Goal: Task Accomplishment & Management: Manage account settings

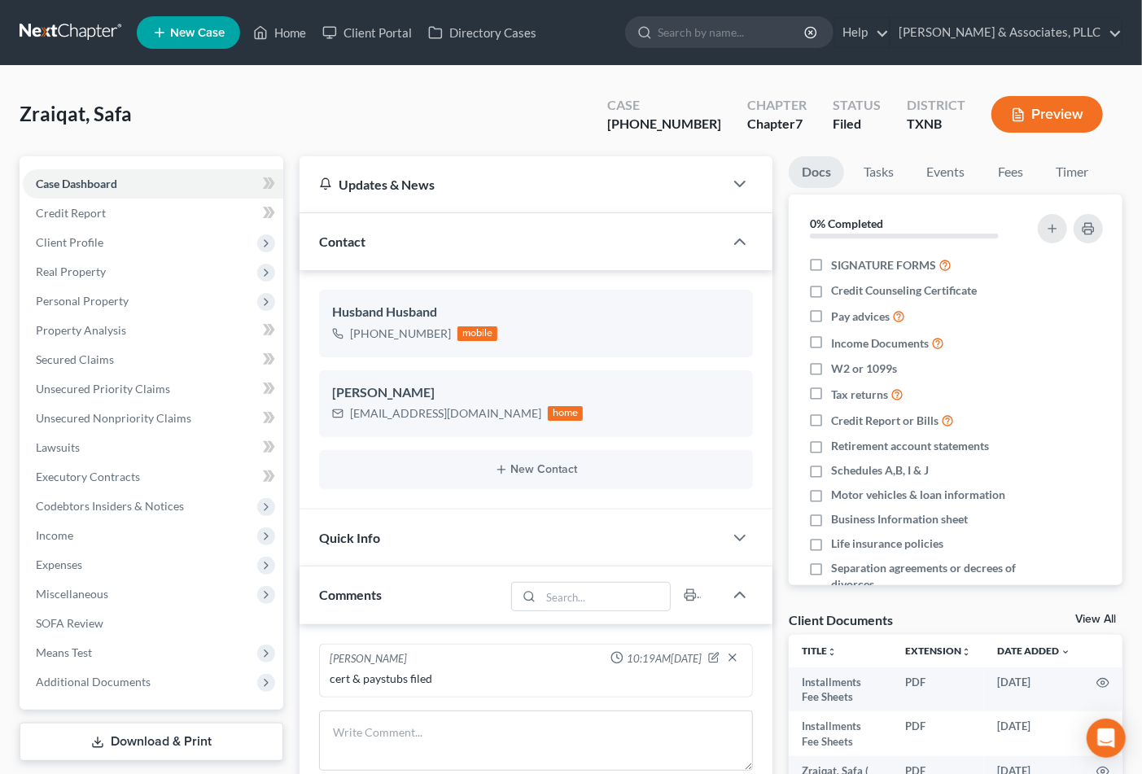
click at [562, 73] on div "Zraiqat, Safa Upgraded Case [PHONE_NUMBER] Chapter Chapter 7 Status [GEOGRAPHIC…" at bounding box center [571, 554] width 1142 height 976
click at [298, 31] on link "Home" at bounding box center [279, 32] width 69 height 29
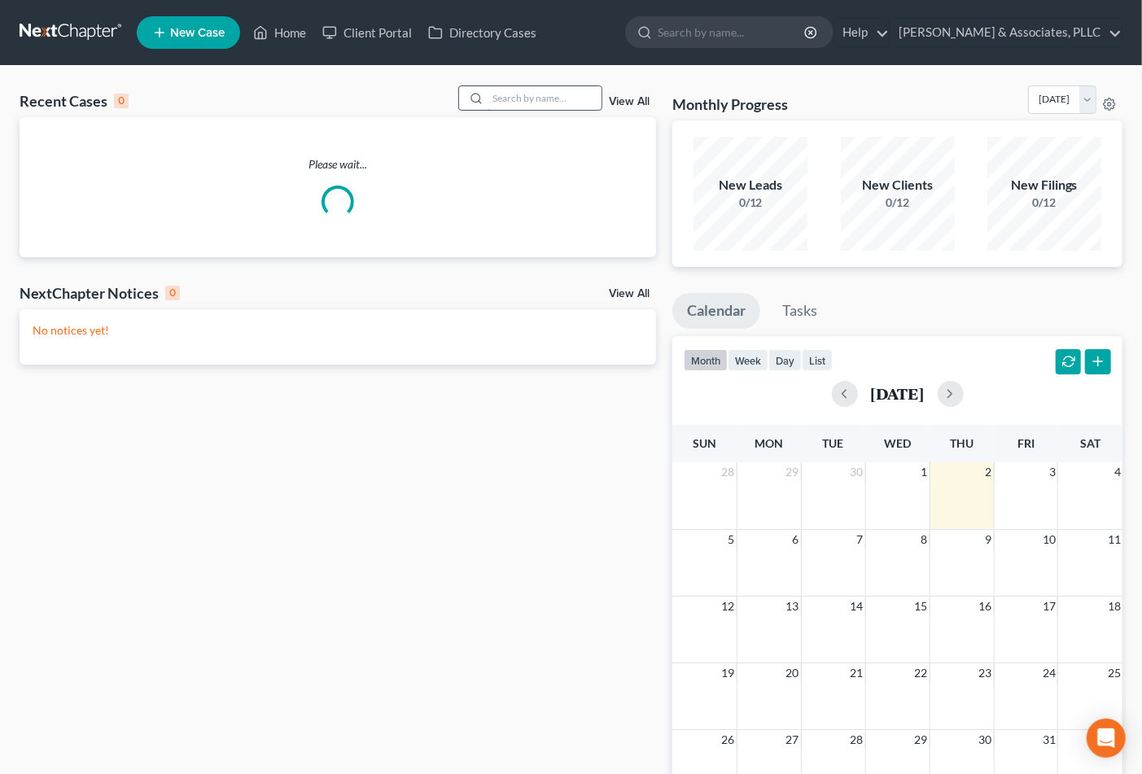
click at [541, 103] on input "search" at bounding box center [545, 98] width 114 height 24
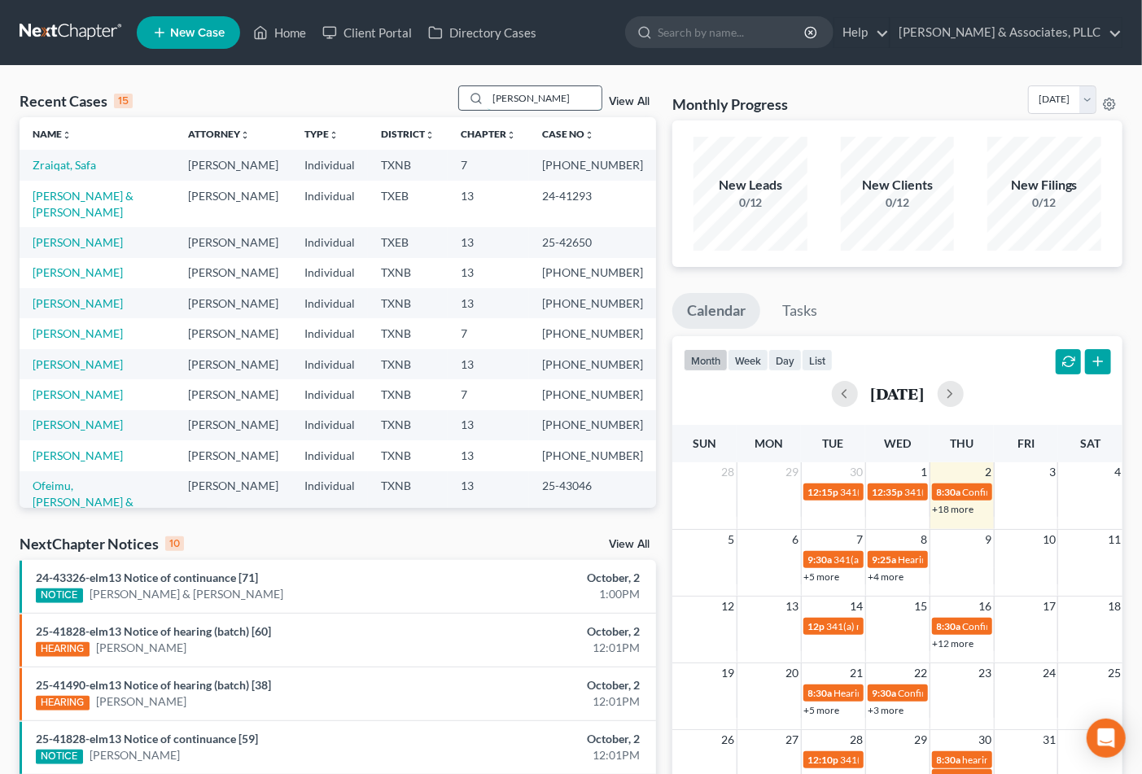
type input "[PERSON_NAME]"
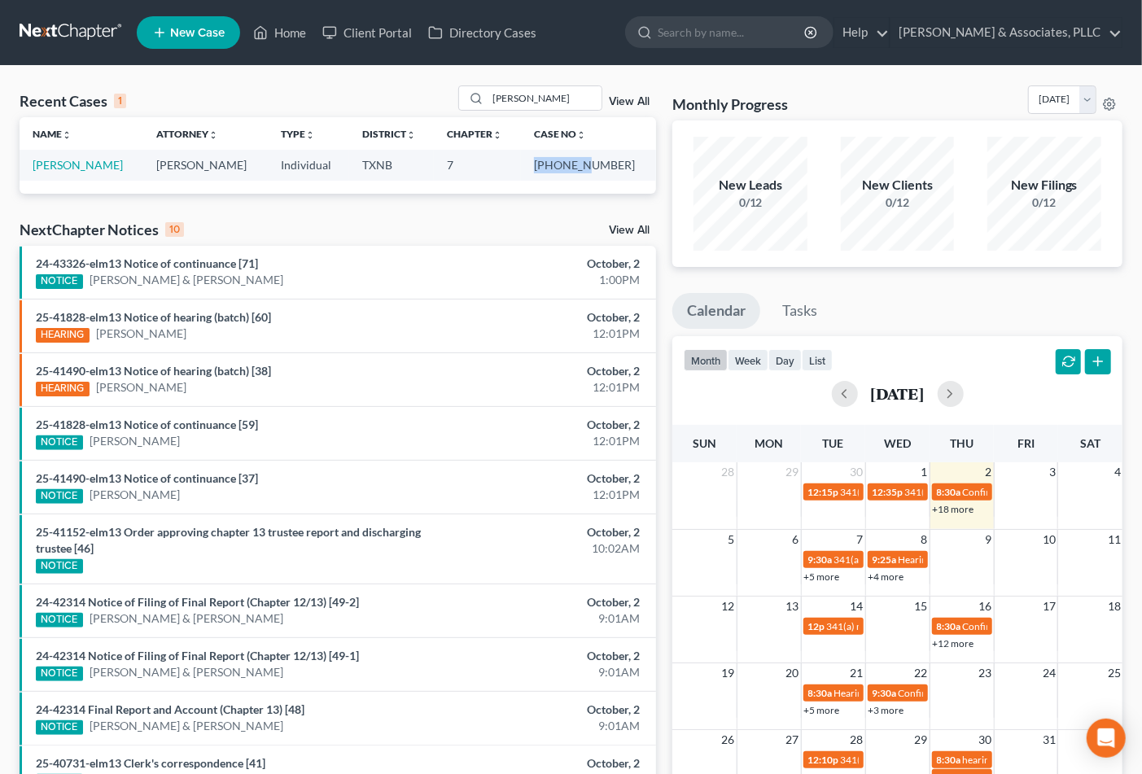
drag, startPoint x: 565, startPoint y: 166, endPoint x: 619, endPoint y: 169, distance: 53.8
click at [619, 169] on td "[PHONE_NUMBER]" at bounding box center [588, 165] width 135 height 30
copy td "25-33378"
click at [77, 158] on link "[PERSON_NAME]" at bounding box center [78, 165] width 90 height 14
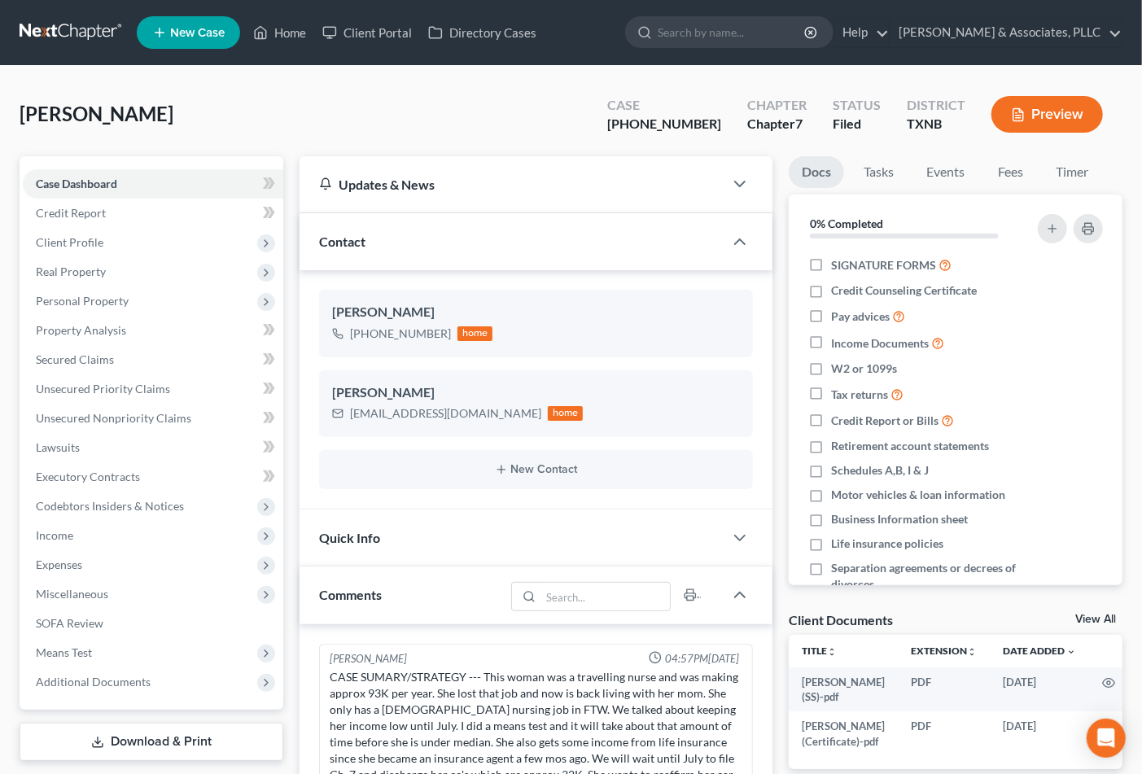
scroll to position [168, 0]
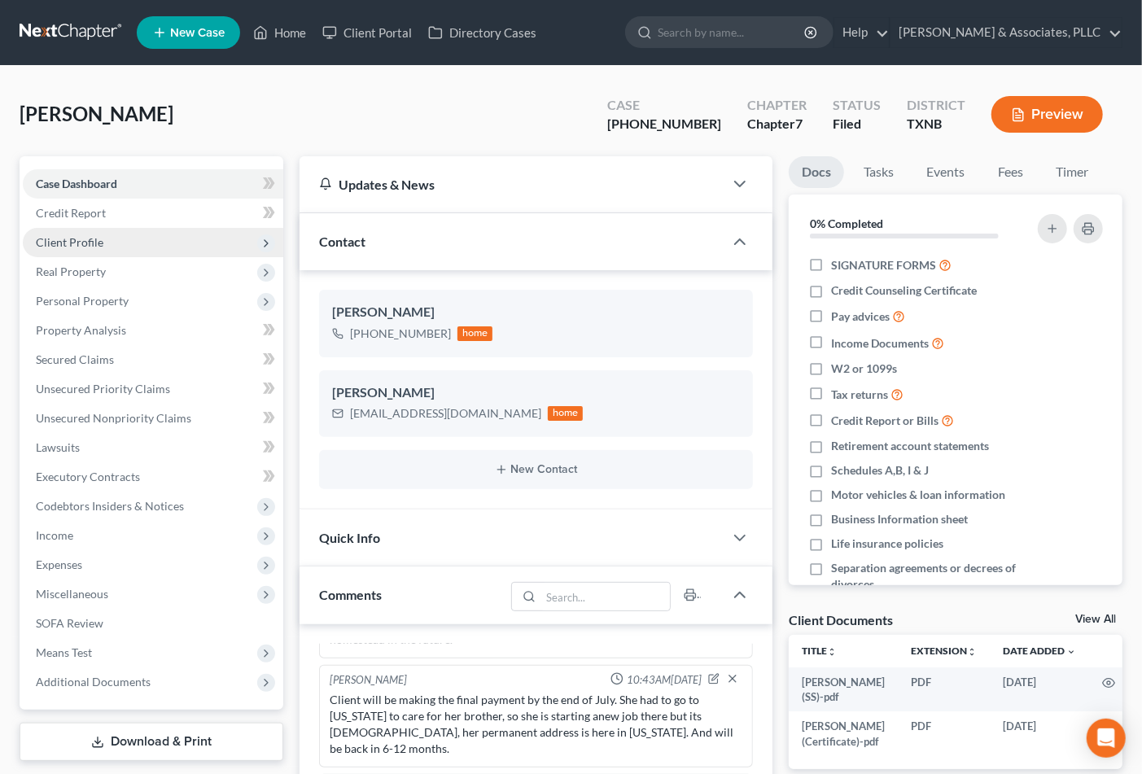
click at [79, 243] on span "Client Profile" at bounding box center [70, 242] width 68 height 14
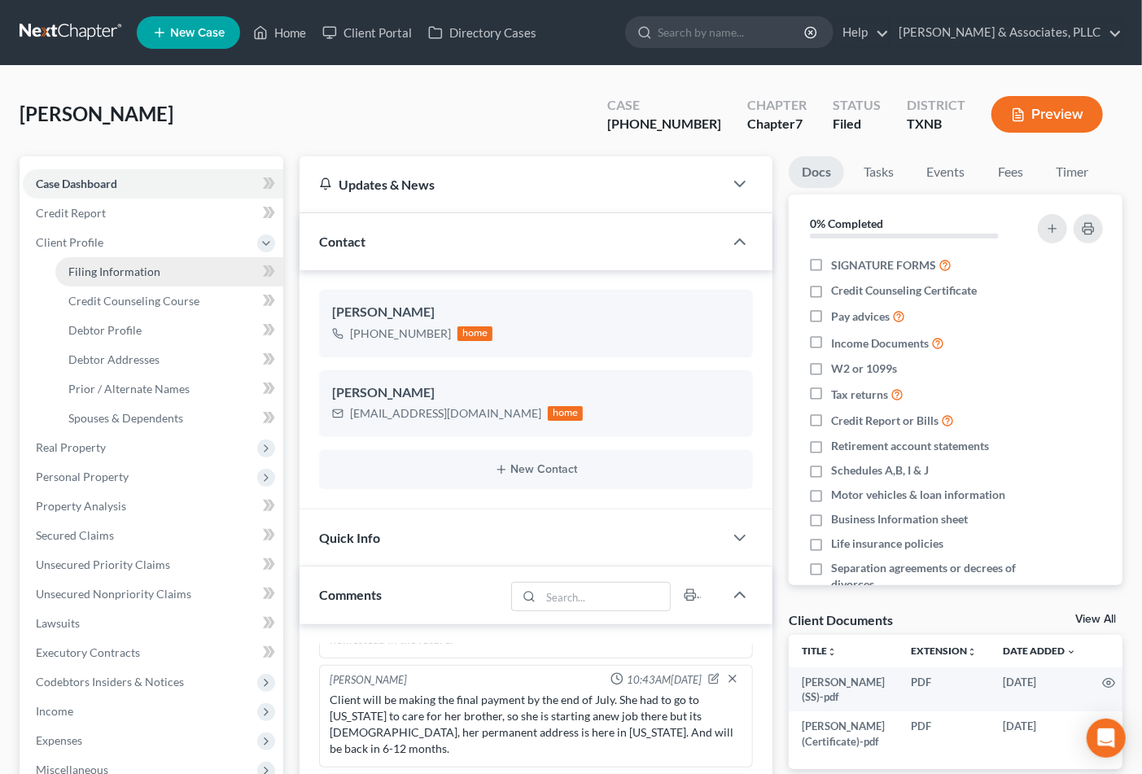
click at [108, 280] on link "Filing Information" at bounding box center [169, 271] width 228 height 29
select select "1"
select select "0"
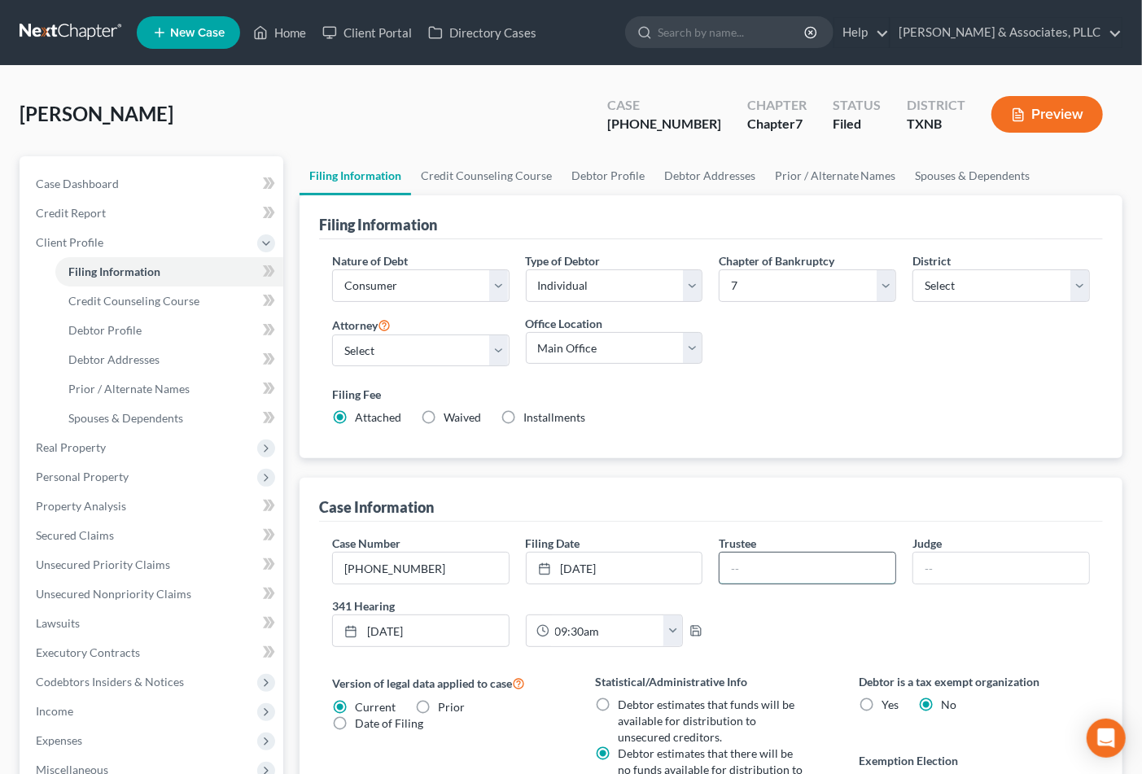
click at [754, 571] on input "text" at bounding box center [807, 568] width 176 height 31
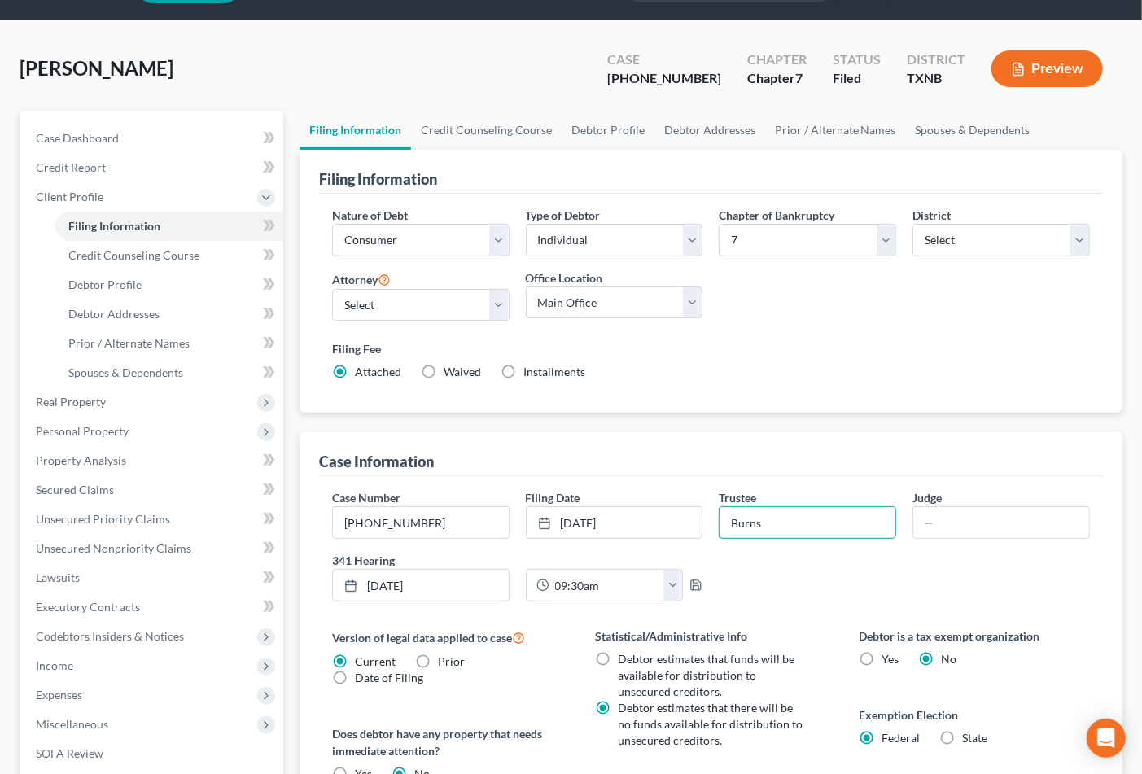
scroll to position [90, 0]
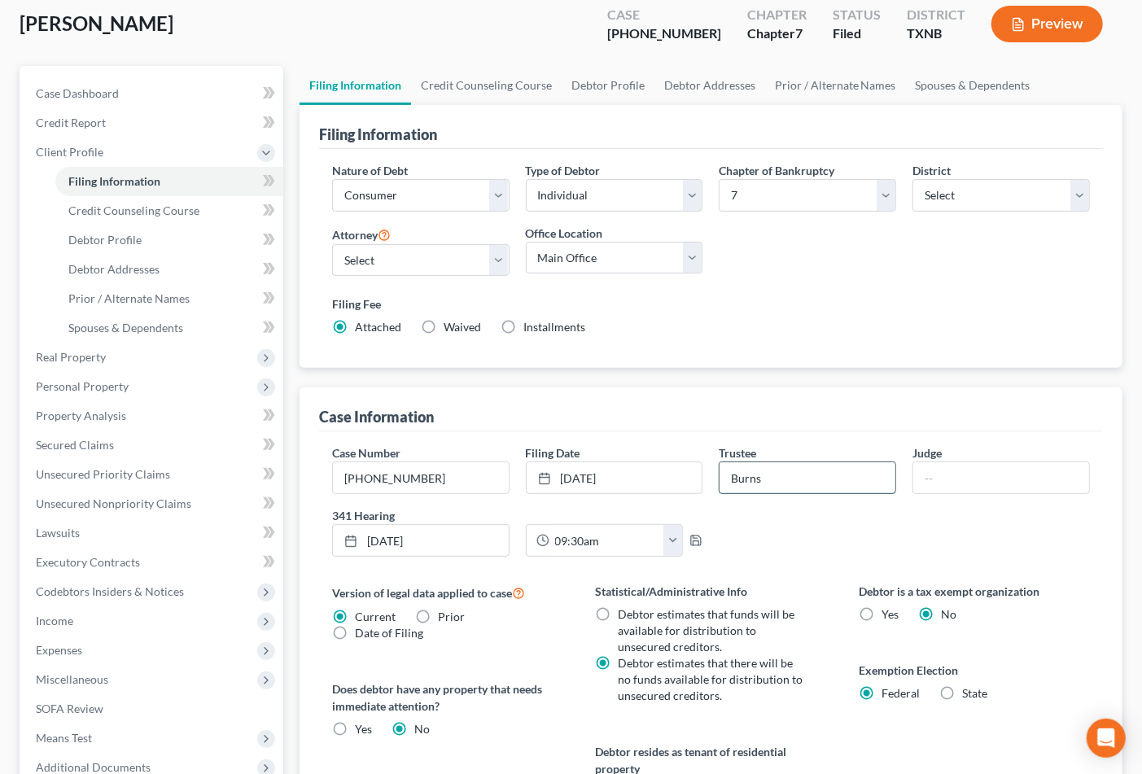
click at [729, 474] on input "Burns" at bounding box center [807, 477] width 176 height 31
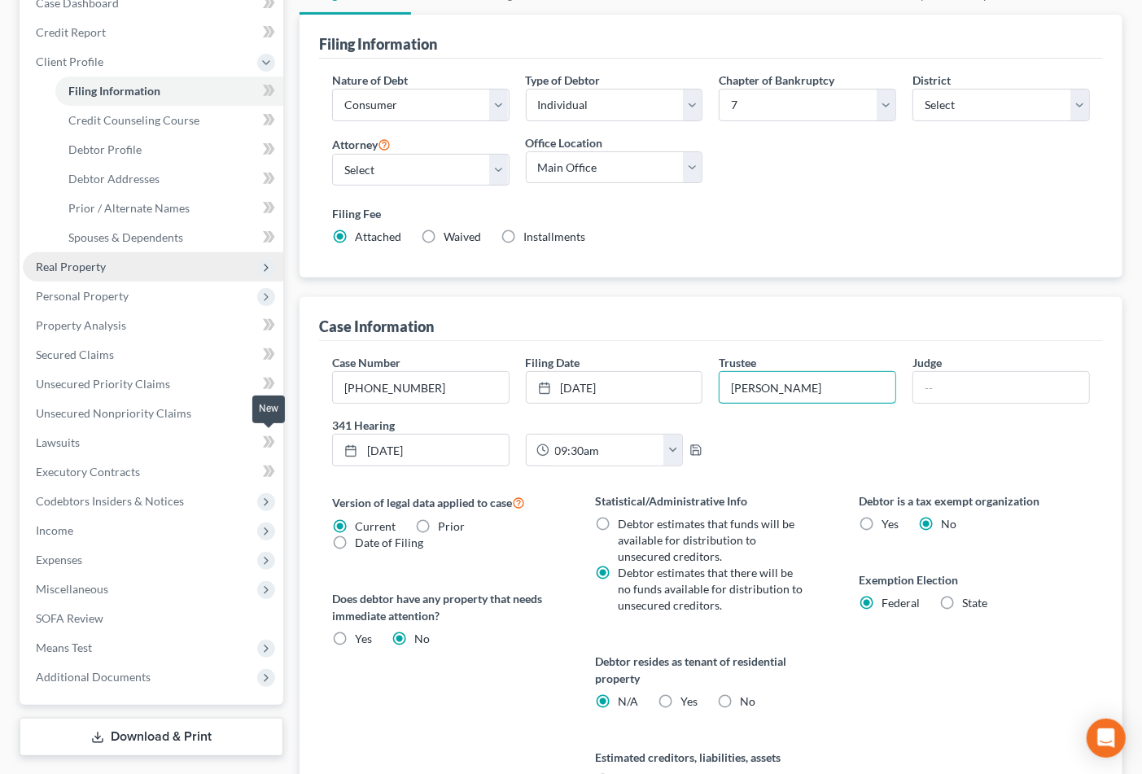
scroll to position [0, 0]
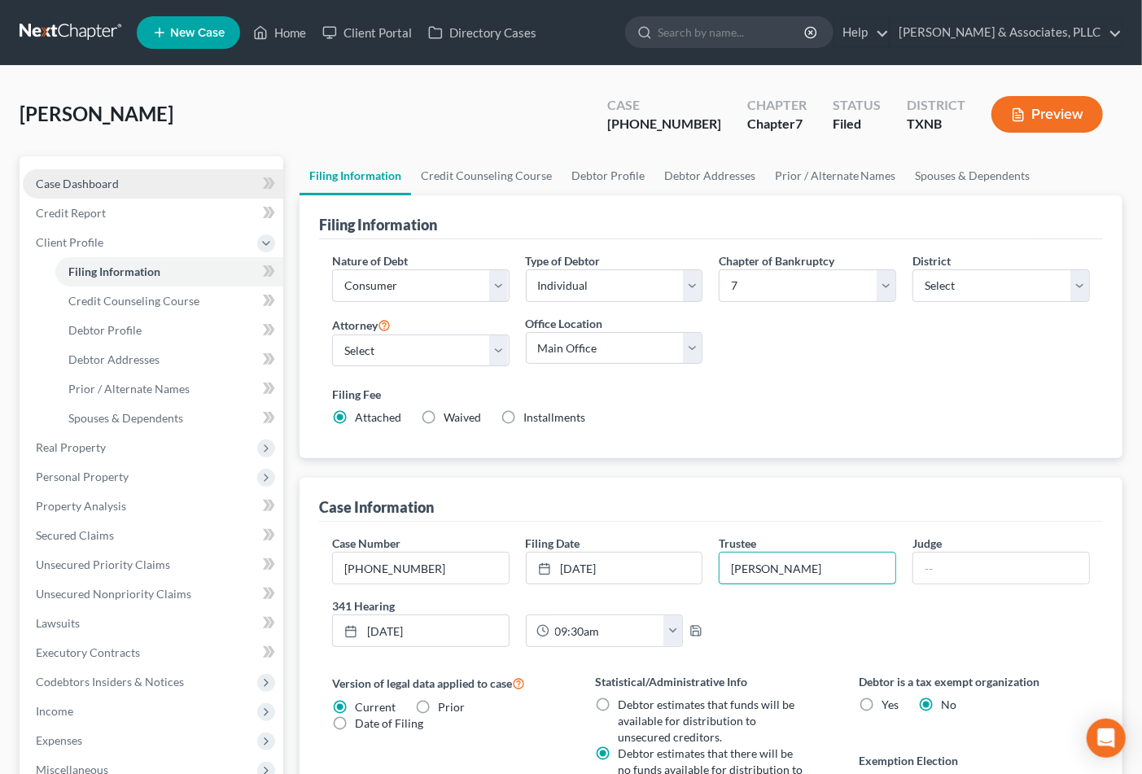
type input "[PERSON_NAME]"
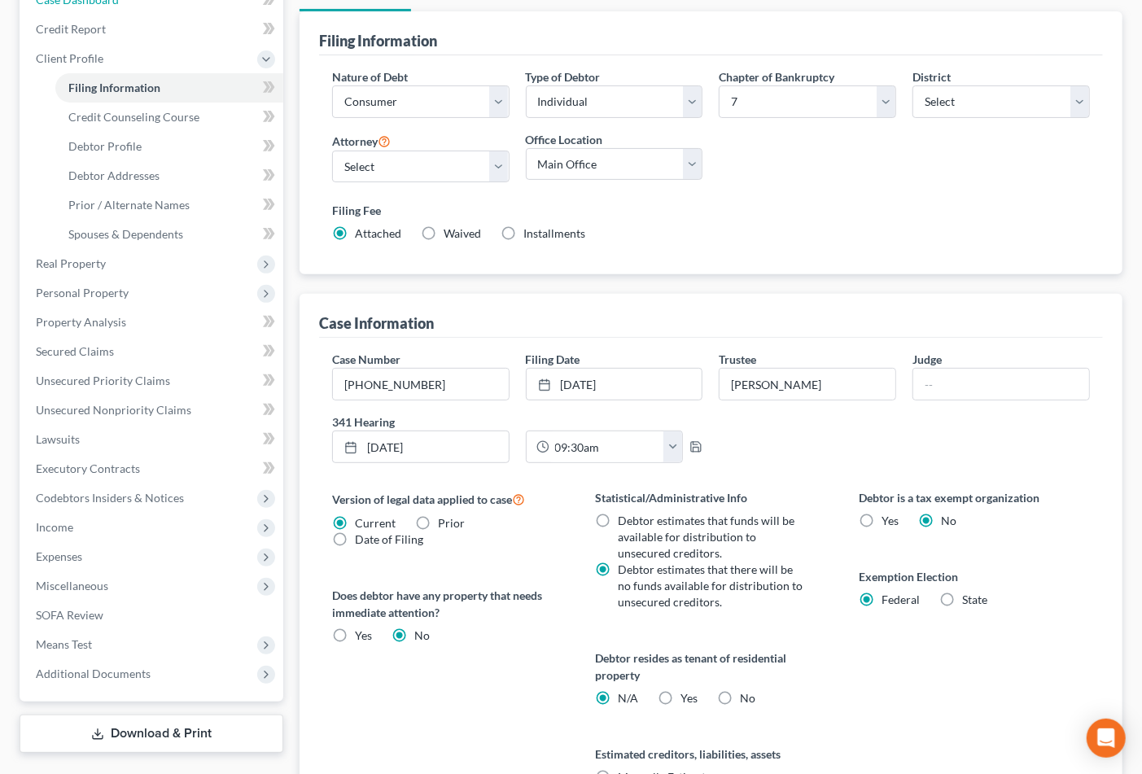
scroll to position [364, 0]
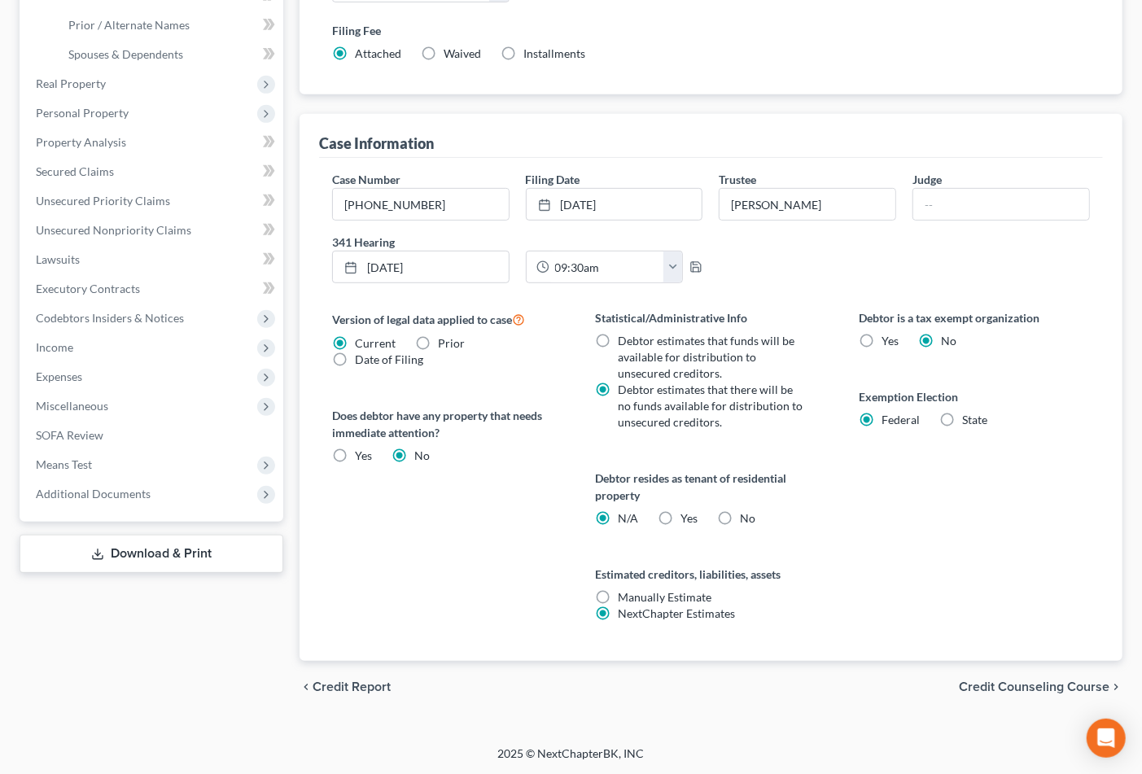
click at [1014, 684] on span "Credit Counseling Course" at bounding box center [1034, 686] width 151 height 13
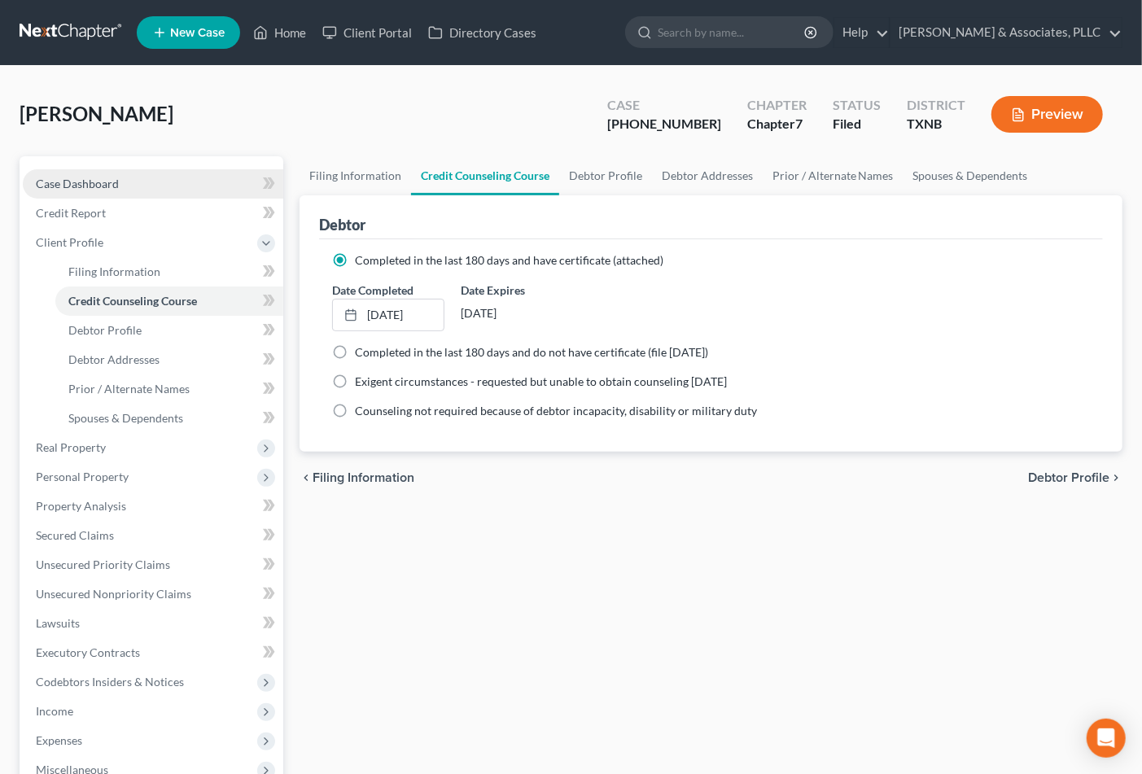
click at [103, 183] on span "Case Dashboard" at bounding box center [77, 184] width 83 height 14
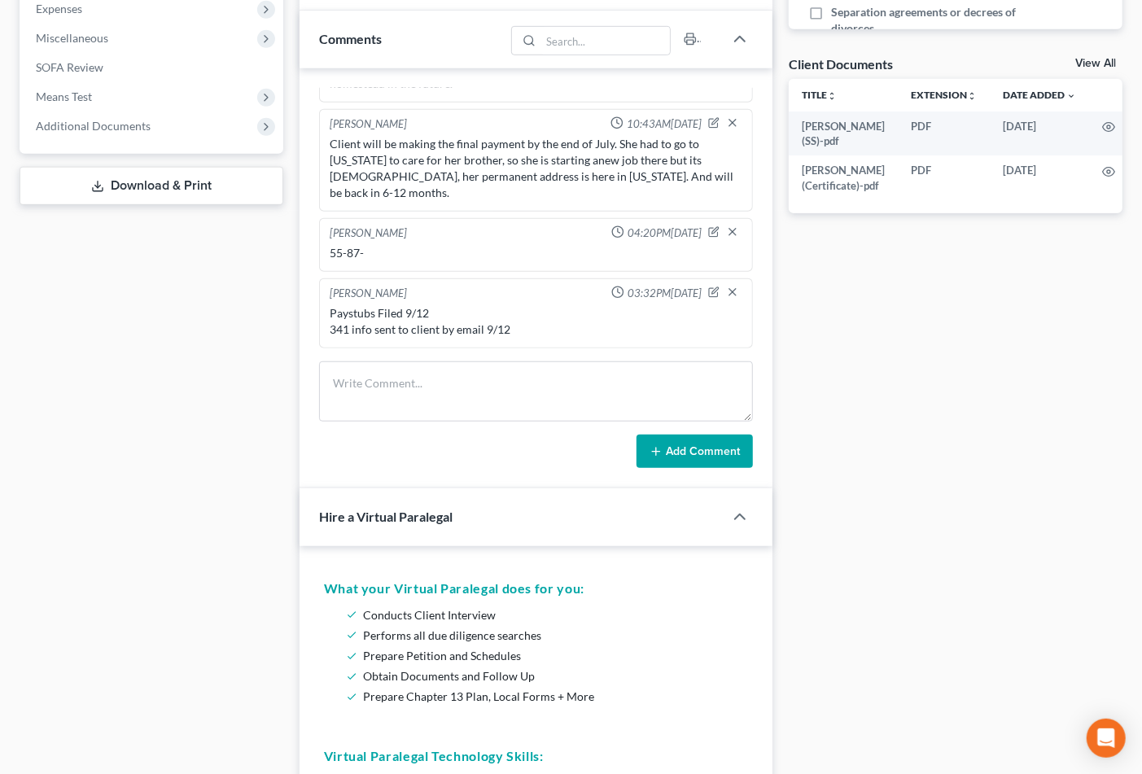
scroll to position [814, 0]
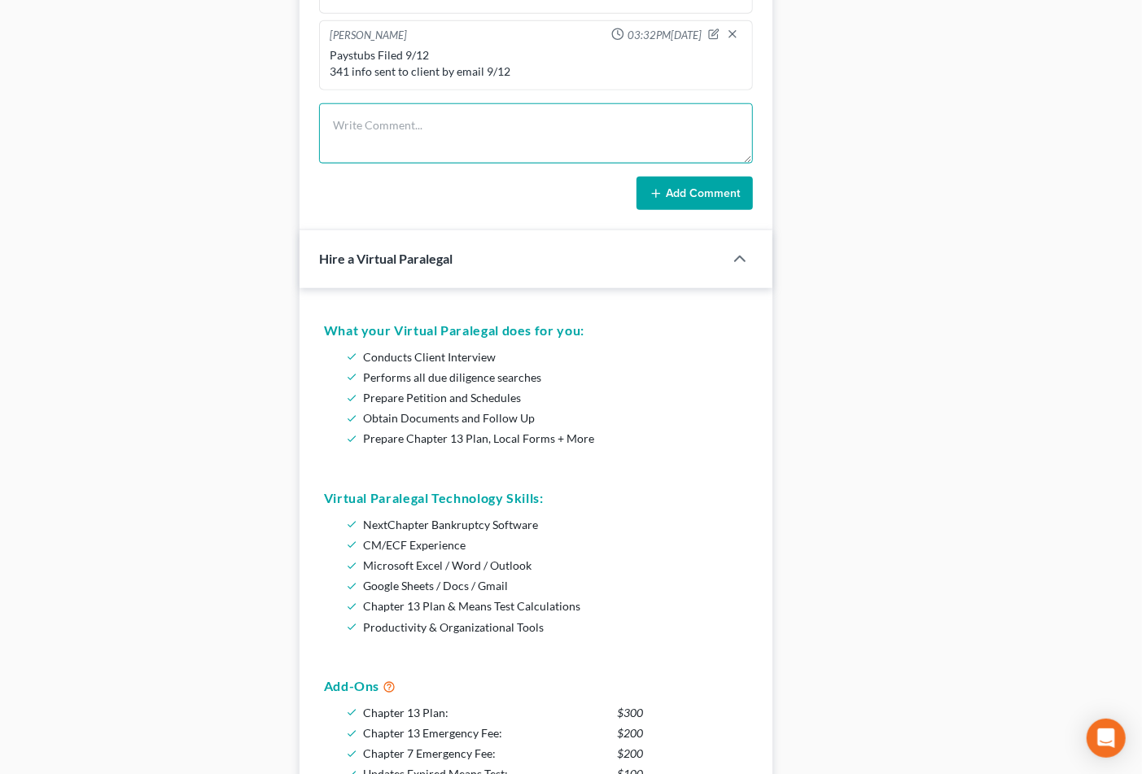
click at [373, 142] on textarea at bounding box center [536, 133] width 435 height 60
drag, startPoint x: 376, startPoint y: 124, endPoint x: 350, endPoint y: 127, distance: 26.2
click at [350, 127] on textarea "341 docs submitted." at bounding box center [536, 133] width 435 height 60
click at [437, 130] on textarea "341 docs submitted." at bounding box center [536, 133] width 435 height 60
type textarea "341 docs submitted 10/2"
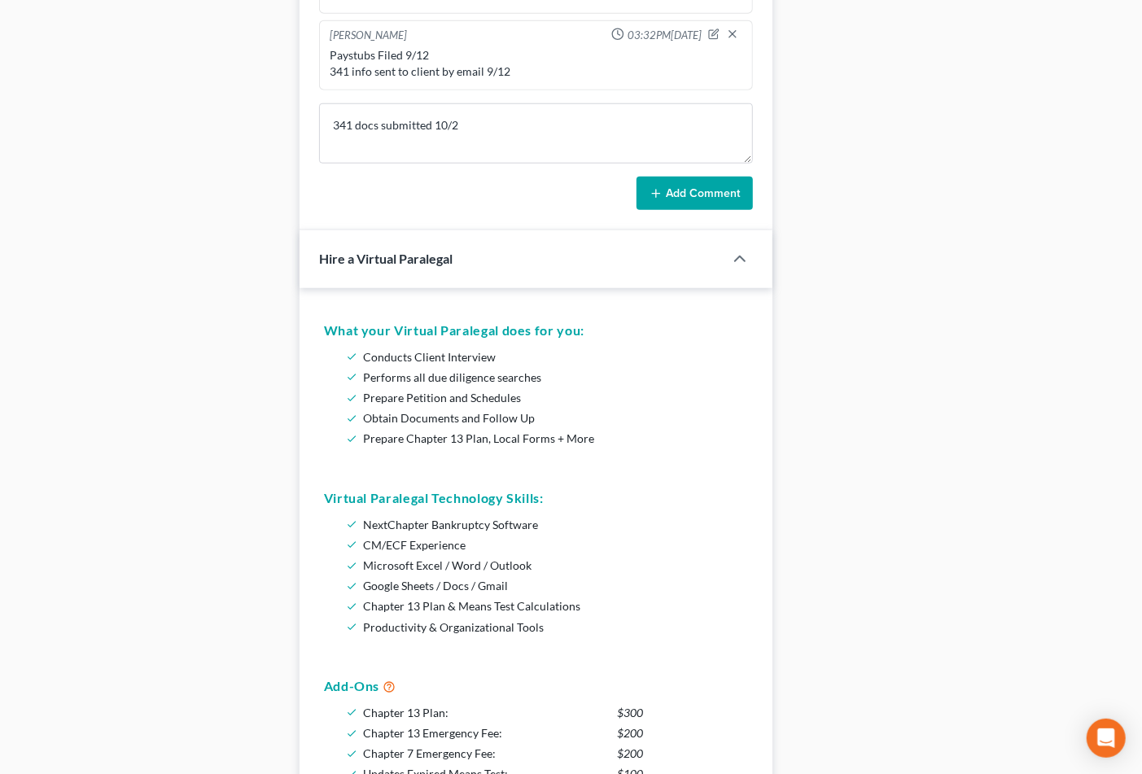
click at [686, 189] on button "Add Comment" at bounding box center [694, 194] width 116 height 34
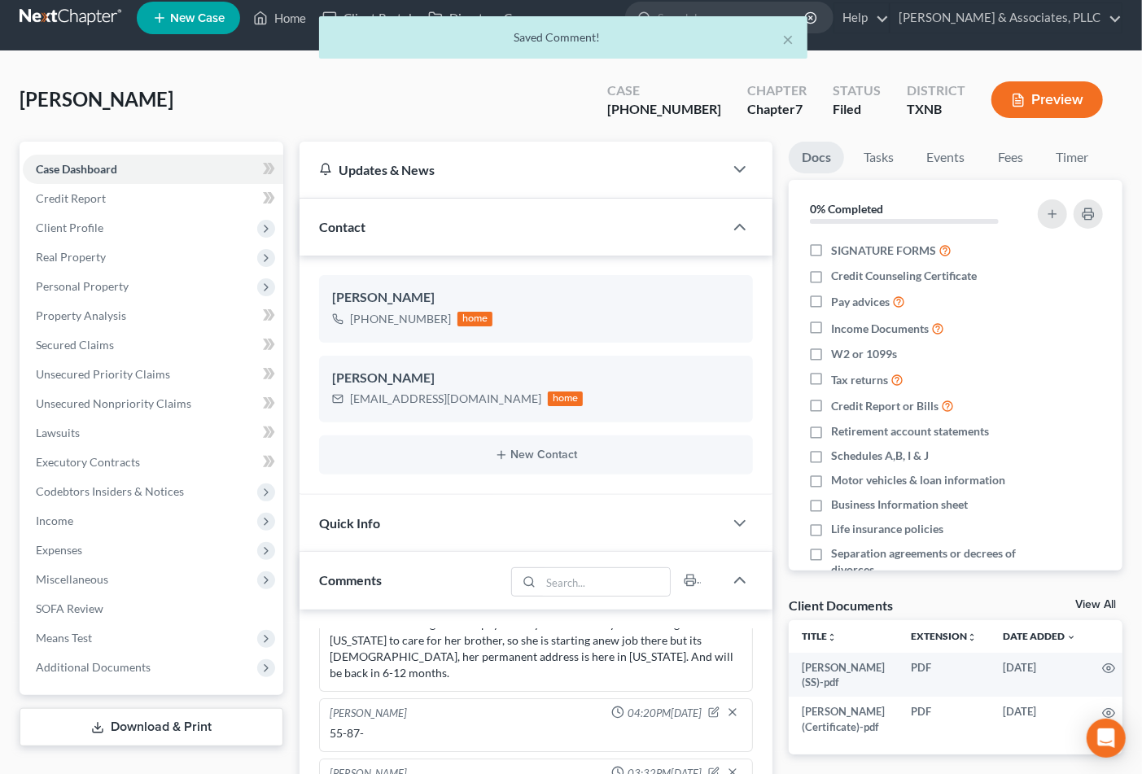
scroll to position [0, 0]
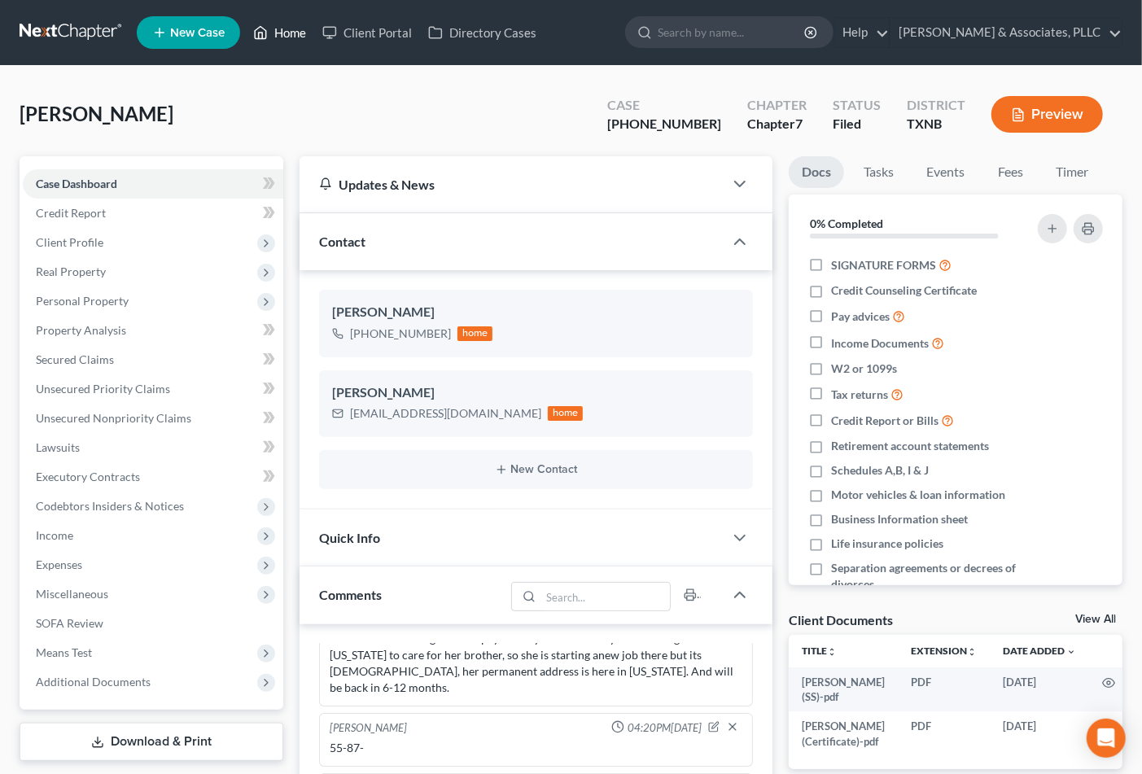
click at [299, 37] on link "Home" at bounding box center [279, 32] width 69 height 29
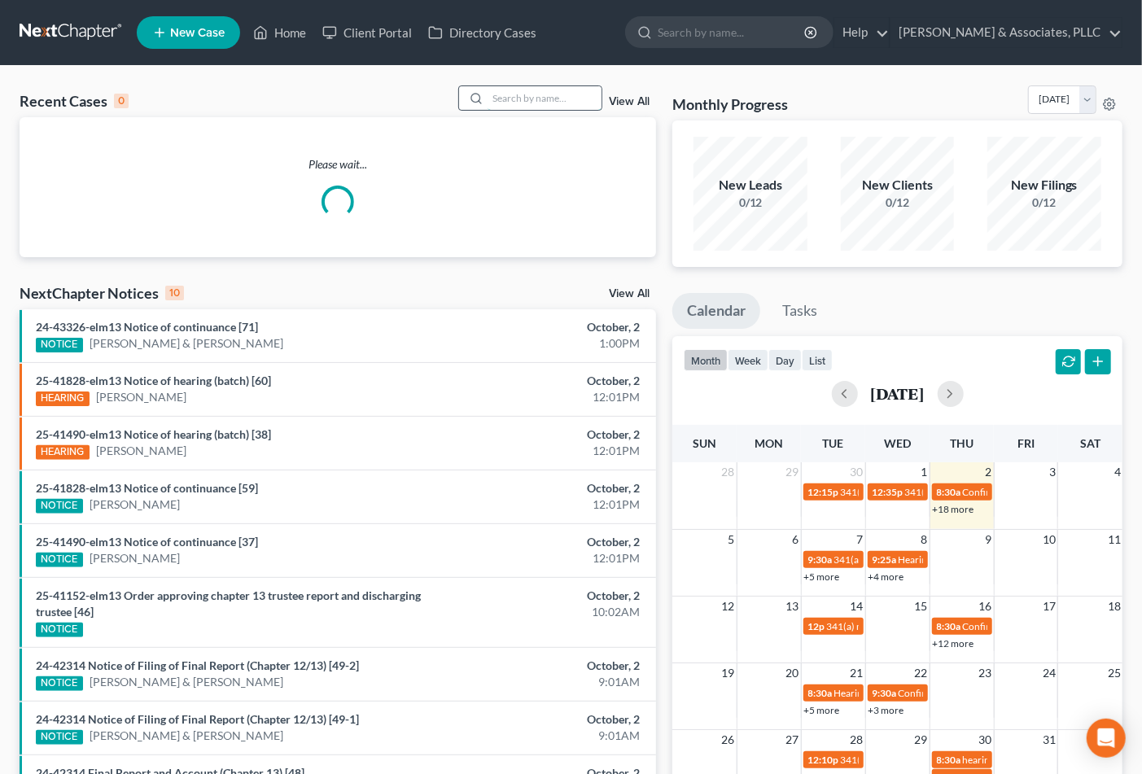
click at [524, 86] on input "search" at bounding box center [545, 98] width 114 height 24
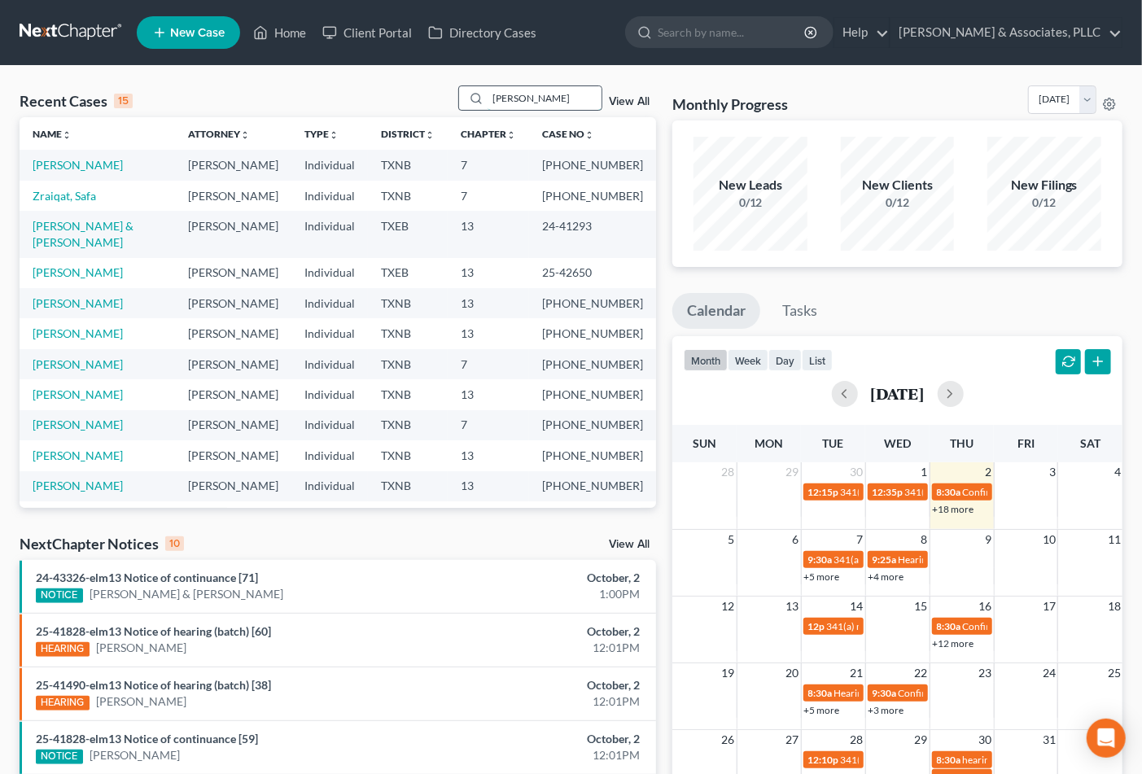
type input "[PERSON_NAME]"
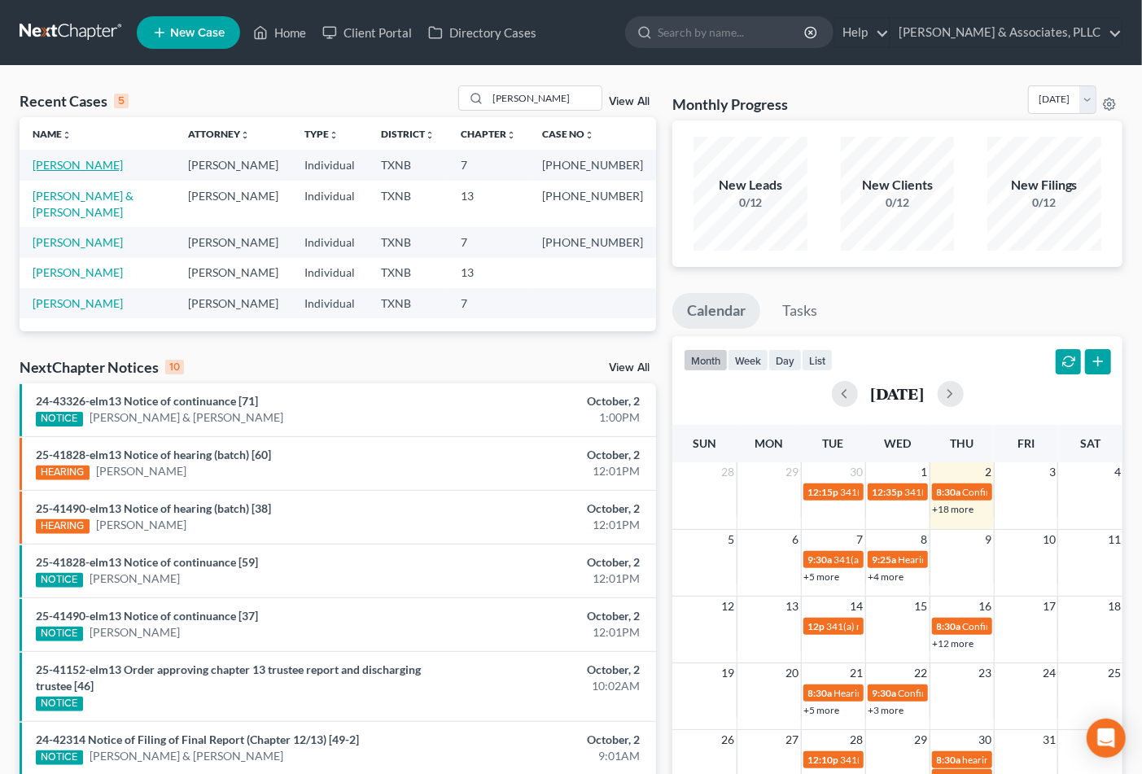
click at [68, 163] on link "[PERSON_NAME]" at bounding box center [78, 165] width 90 height 14
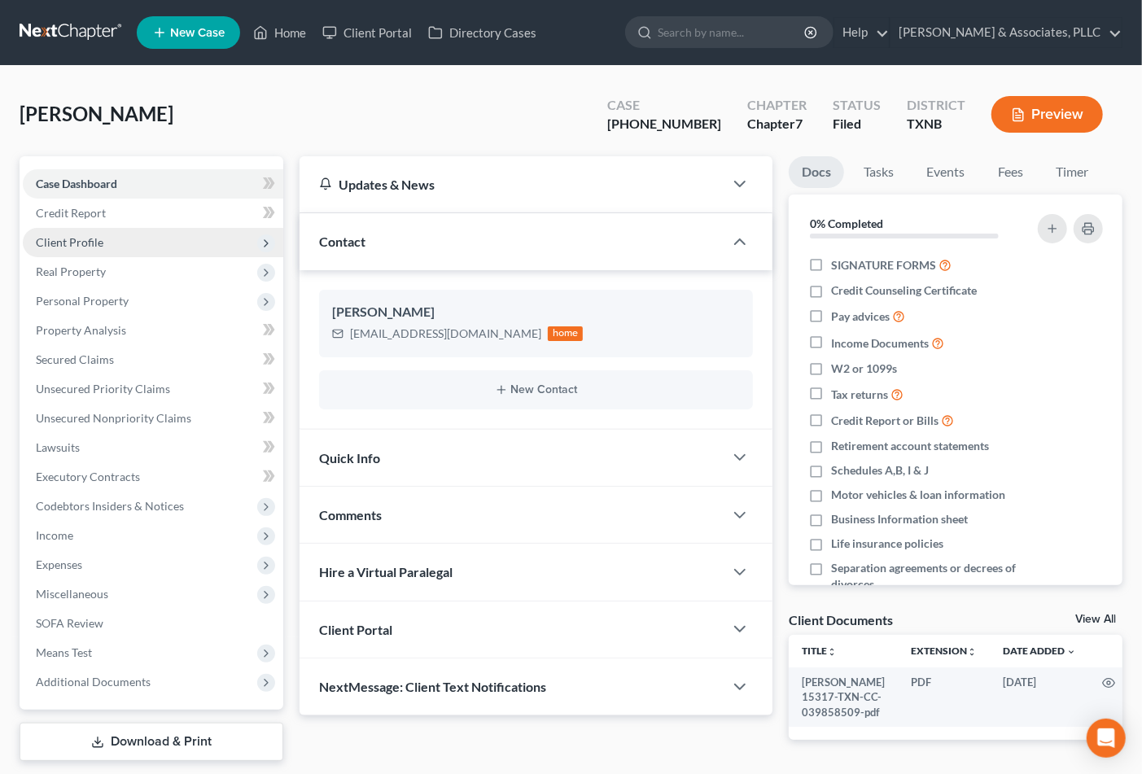
click at [68, 242] on span "Client Profile" at bounding box center [70, 242] width 68 height 14
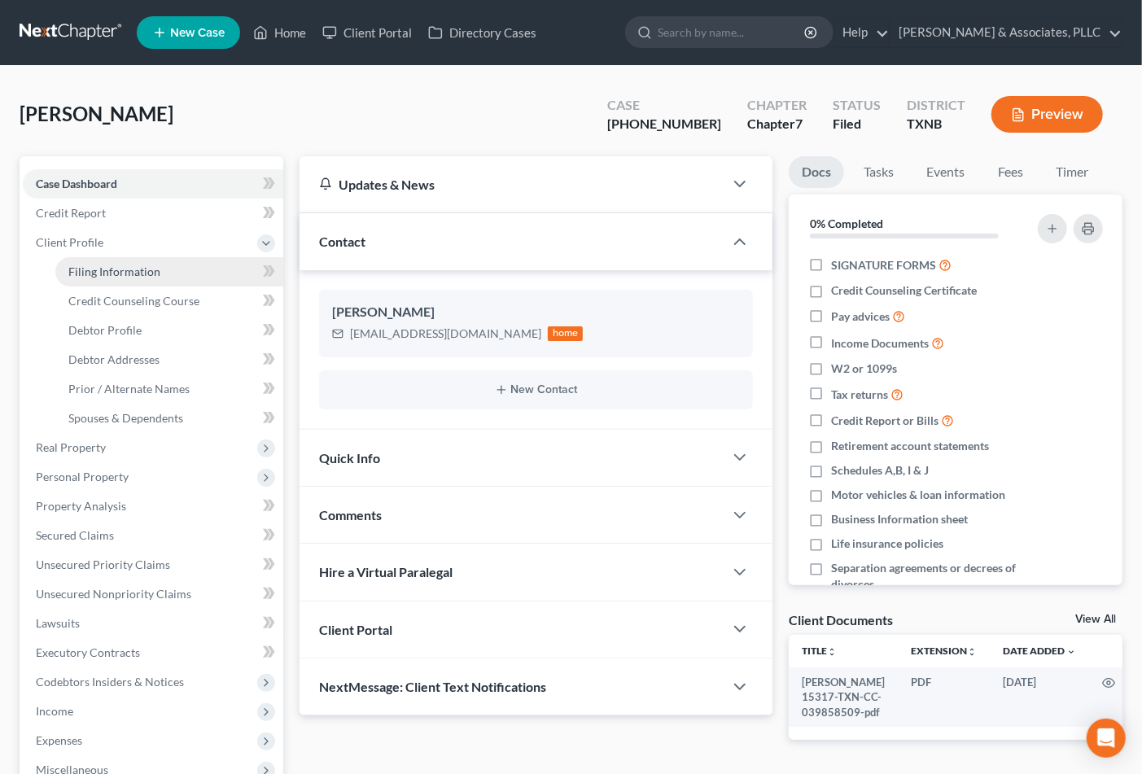
click at [72, 265] on span "Filing Information" at bounding box center [114, 272] width 92 height 14
select select "1"
select select "0"
select select "78"
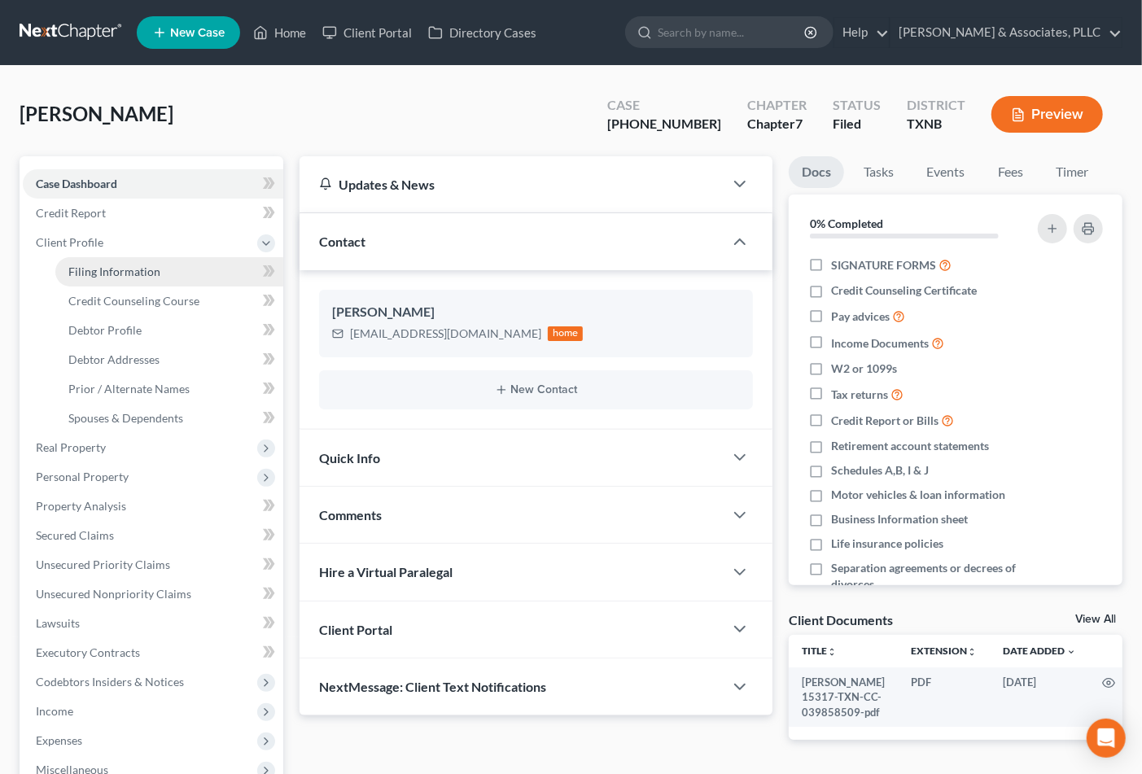
select select "0"
select select "45"
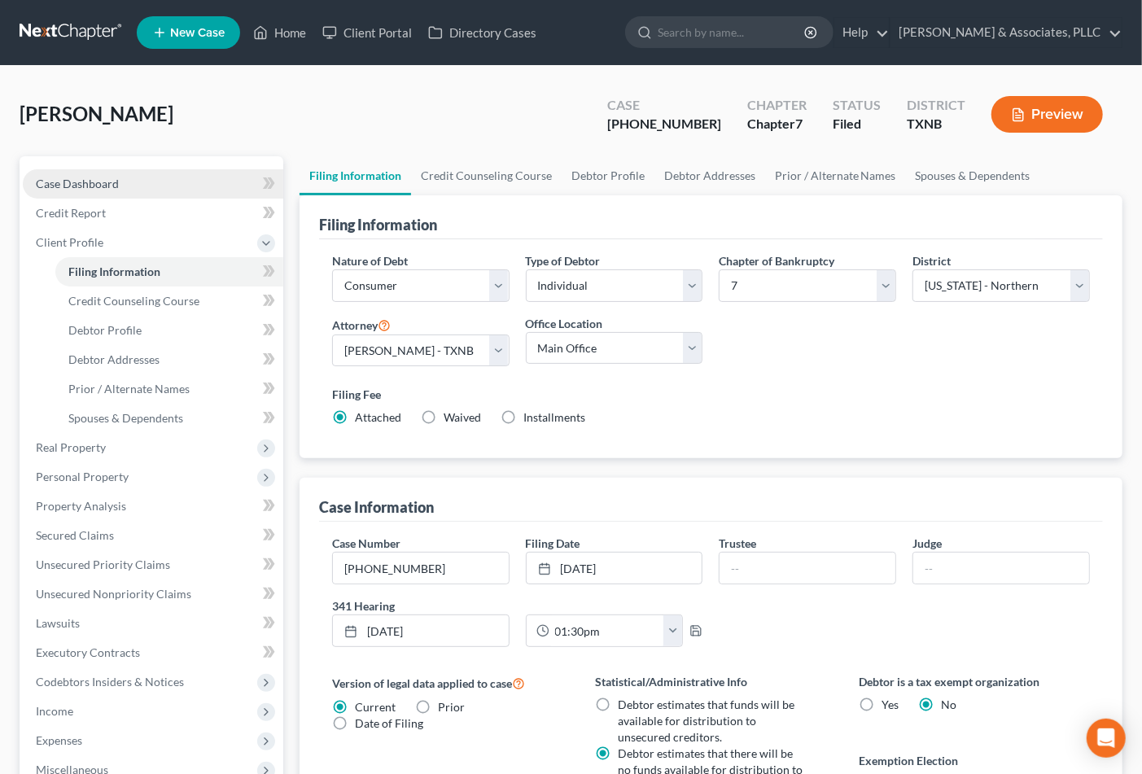
click at [59, 177] on span "Case Dashboard" at bounding box center [77, 184] width 83 height 14
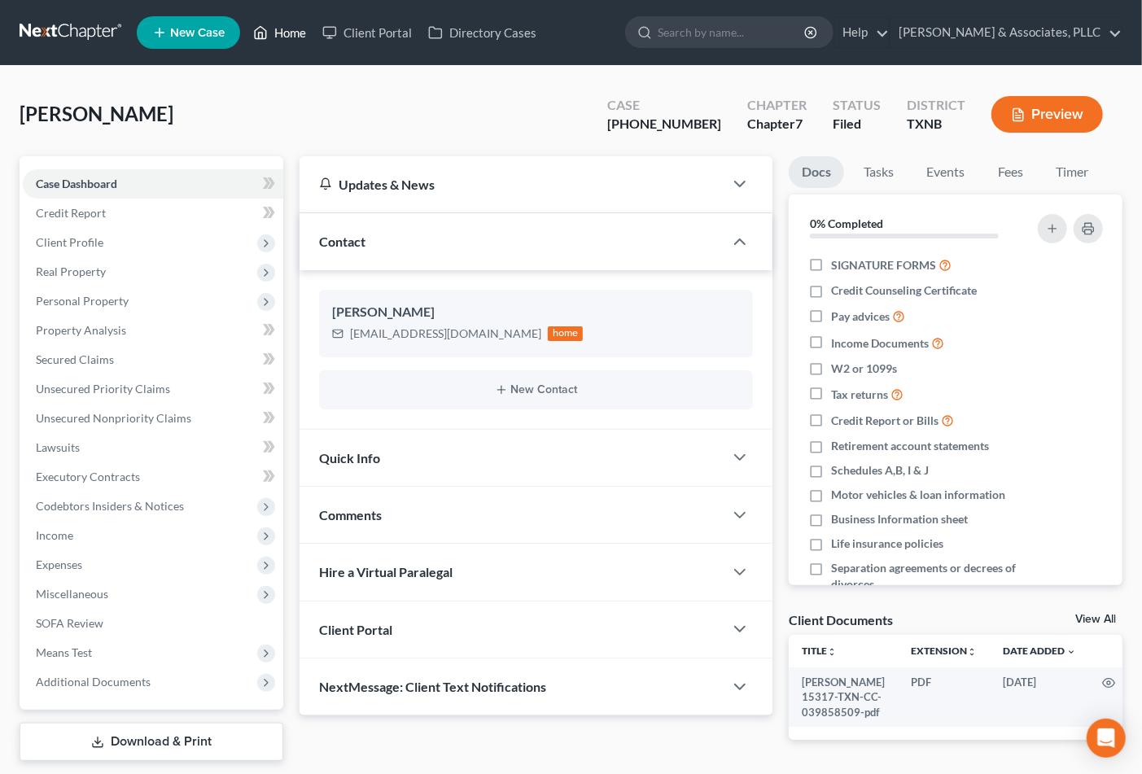
click at [278, 28] on link "Home" at bounding box center [279, 32] width 69 height 29
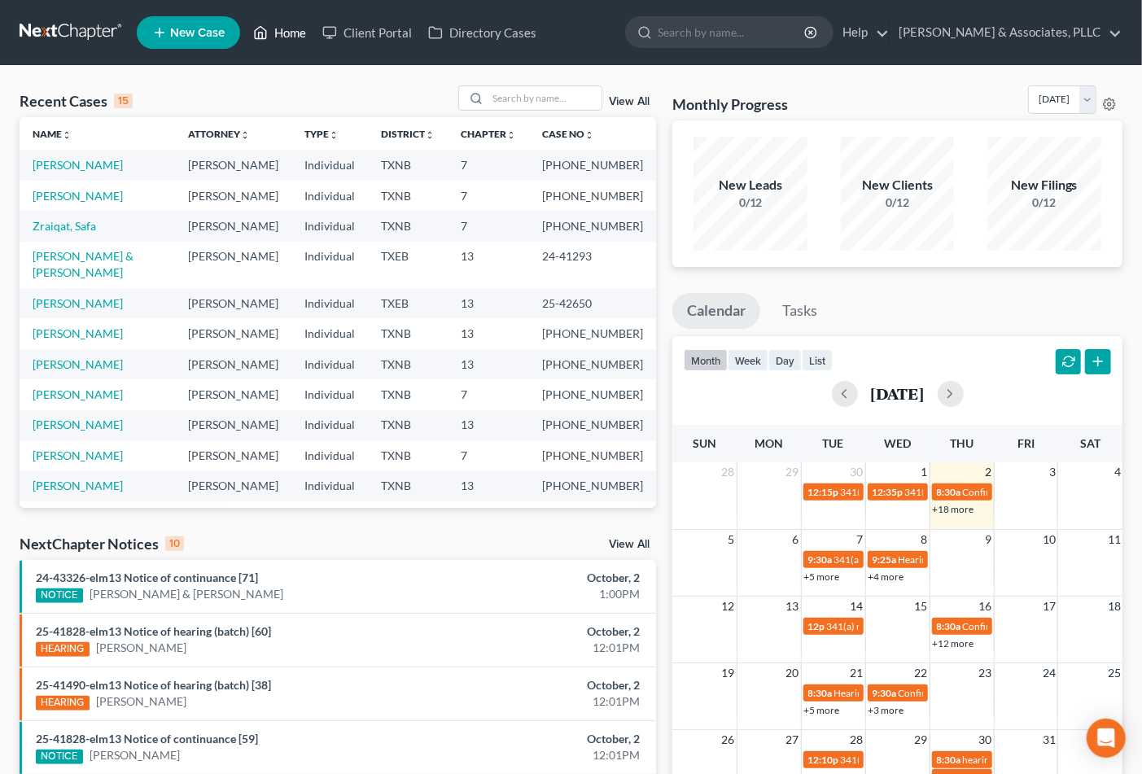
click at [245, 18] on link "Home" at bounding box center [279, 32] width 69 height 29
click at [407, 87] on div "Recent Cases 15 View All" at bounding box center [338, 101] width 636 height 32
click at [537, 90] on input "search" at bounding box center [545, 98] width 114 height 24
type input "[PERSON_NAME]"
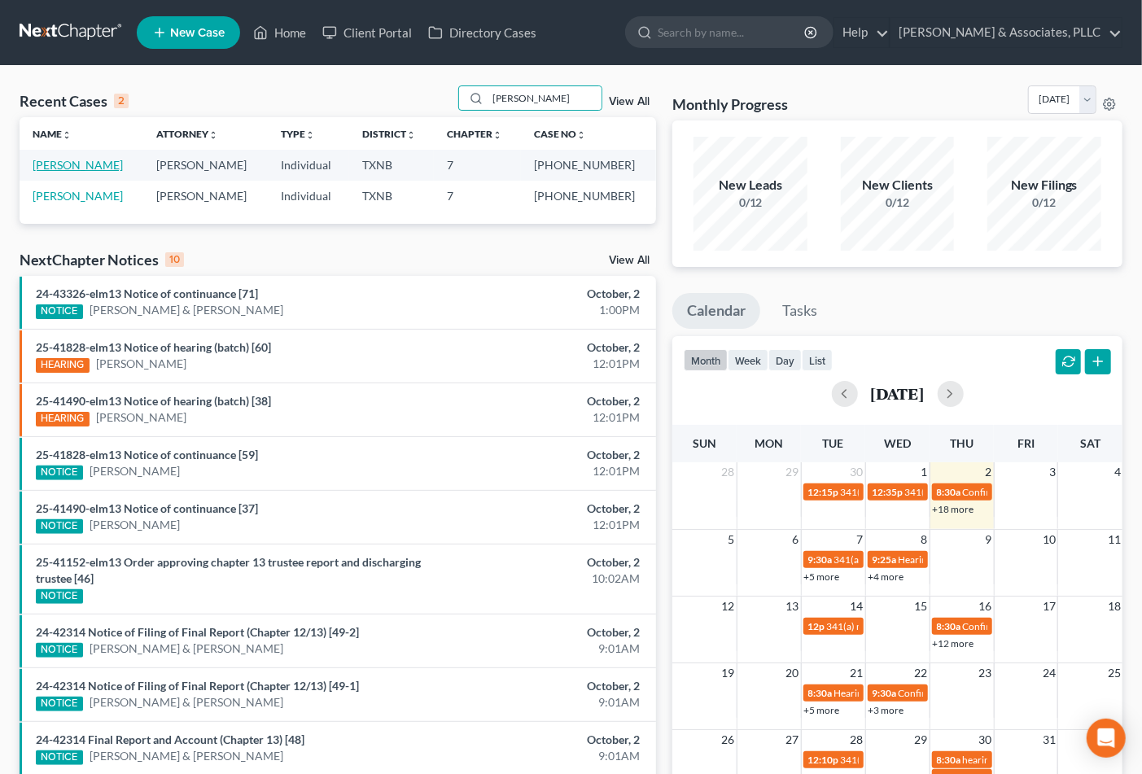
click at [60, 159] on link "[PERSON_NAME]" at bounding box center [78, 165] width 90 height 14
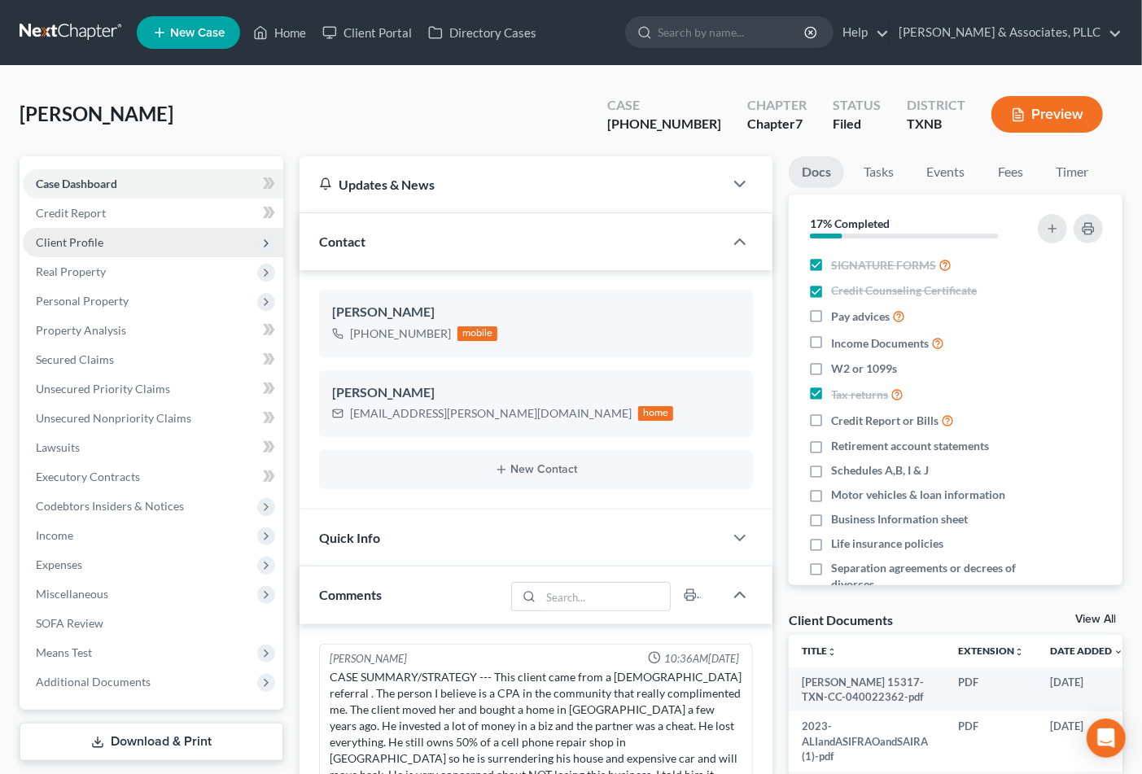
click at [69, 244] on span "Client Profile" at bounding box center [70, 242] width 68 height 14
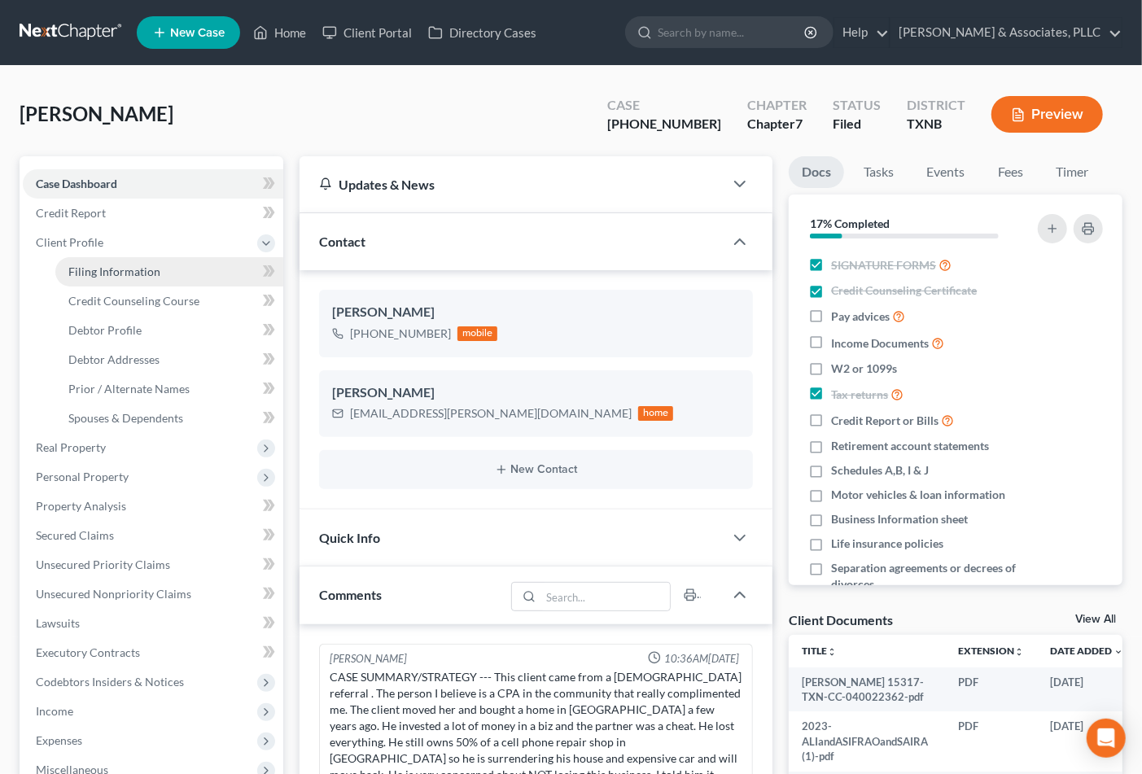
click at [96, 272] on span "Filing Information" at bounding box center [114, 272] width 92 height 14
select select "1"
select select "0"
select select "78"
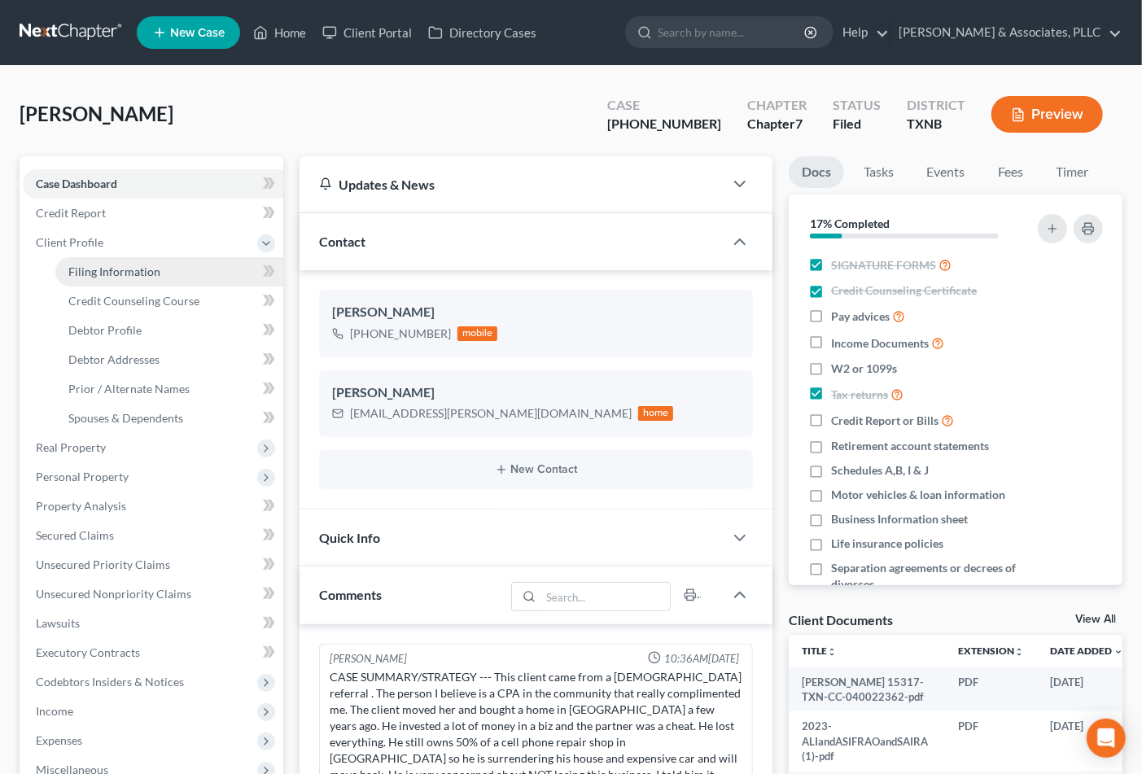
select select "0"
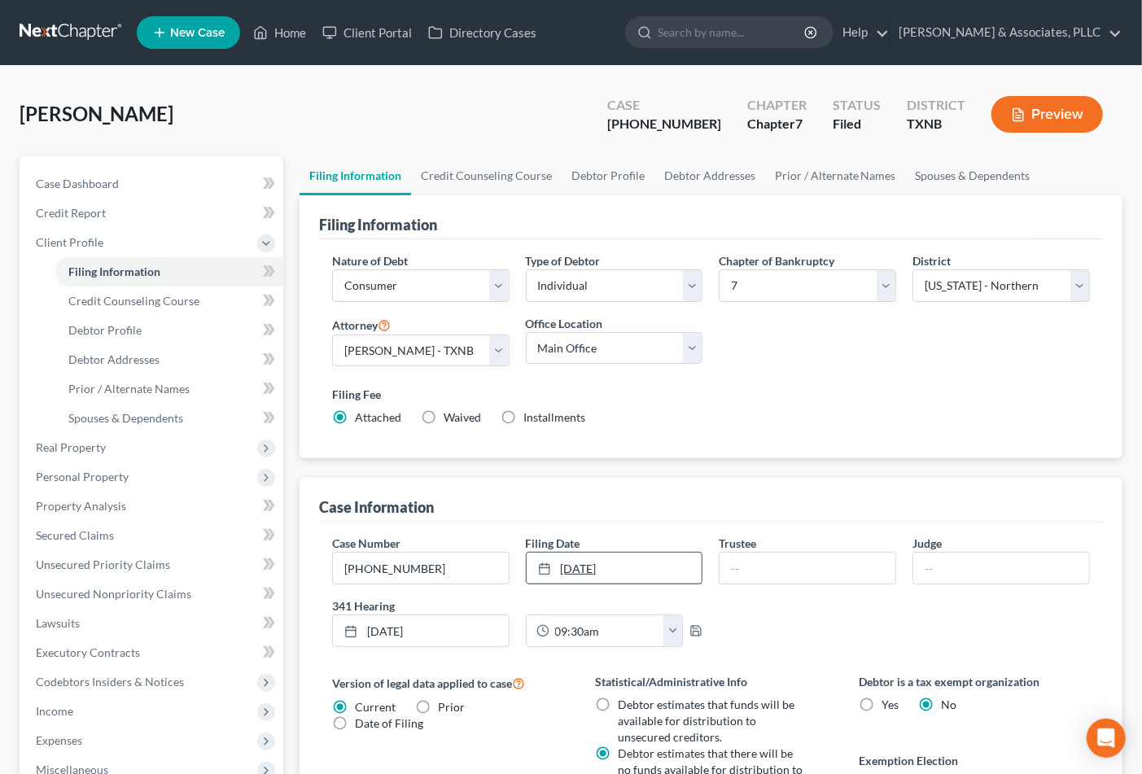
click at [638, 580] on link "[DATE]" at bounding box center [615, 568] width 176 height 31
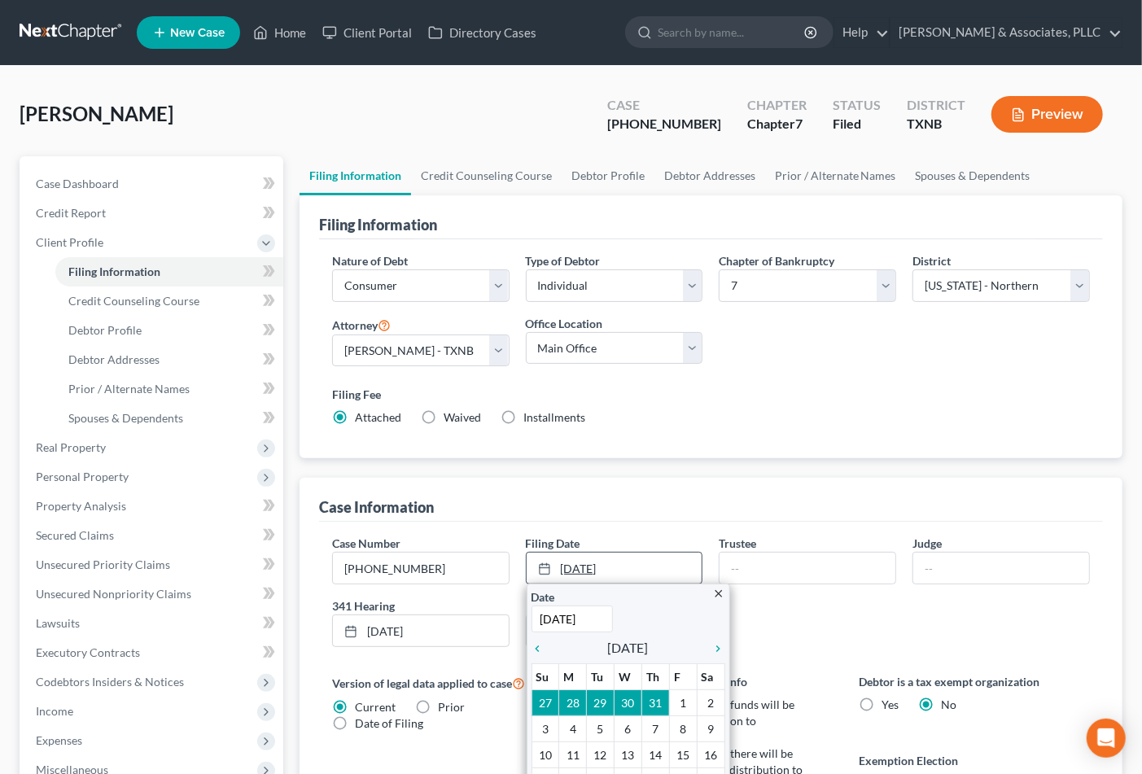
click at [638, 580] on link "[DATE]" at bounding box center [615, 568] width 176 height 31
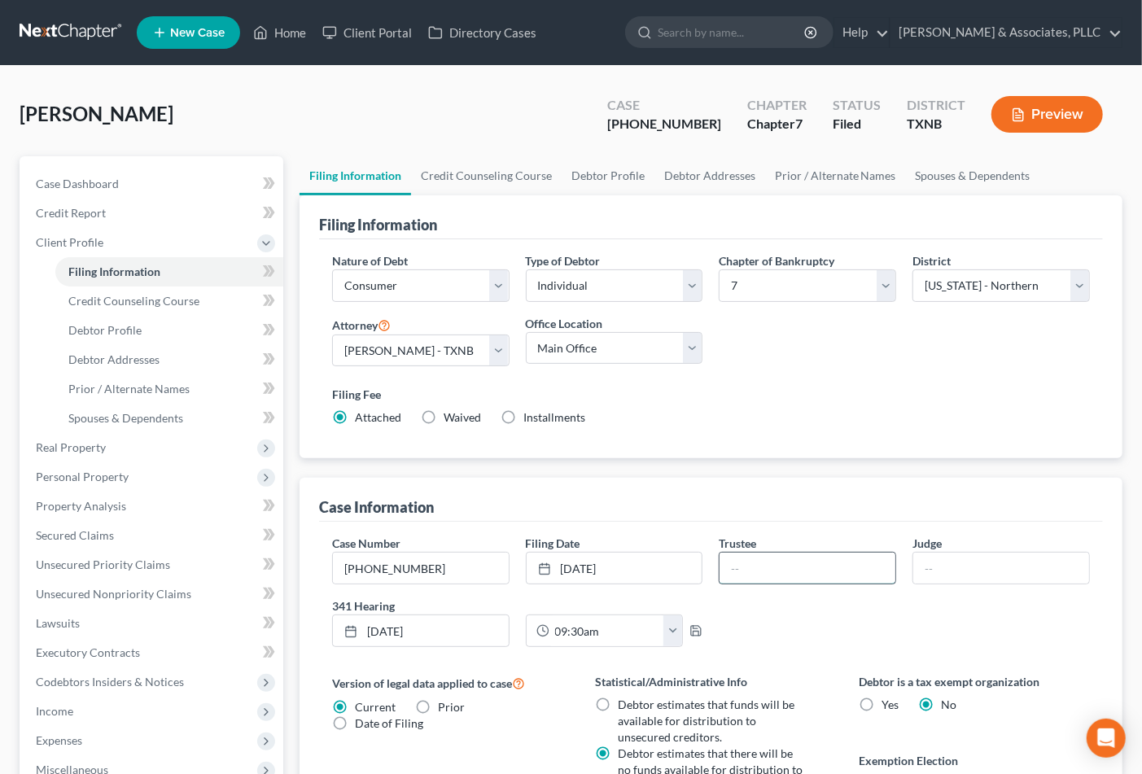
click at [744, 559] on input "text" at bounding box center [807, 568] width 176 height 31
type input "[PERSON_NAME]"
click at [817, 571] on input "[PERSON_NAME]" at bounding box center [807, 568] width 176 height 31
click at [46, 171] on link "Case Dashboard" at bounding box center [153, 183] width 260 height 29
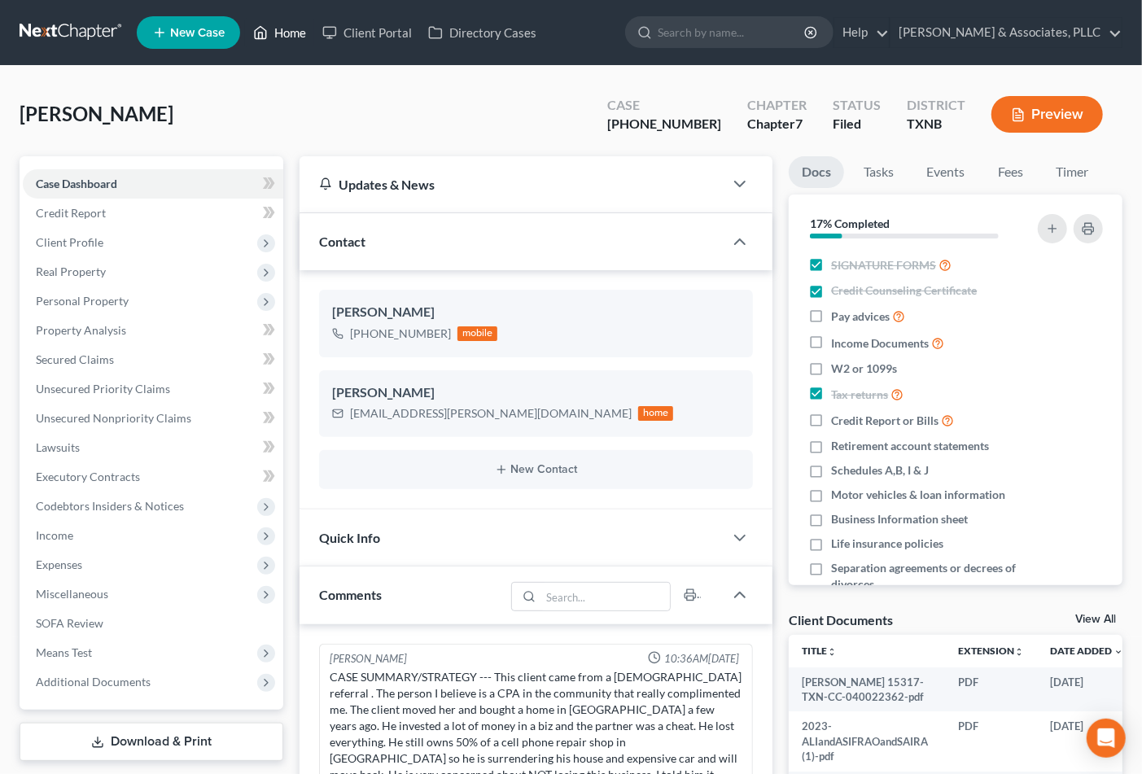
click at [287, 34] on link "Home" at bounding box center [279, 32] width 69 height 29
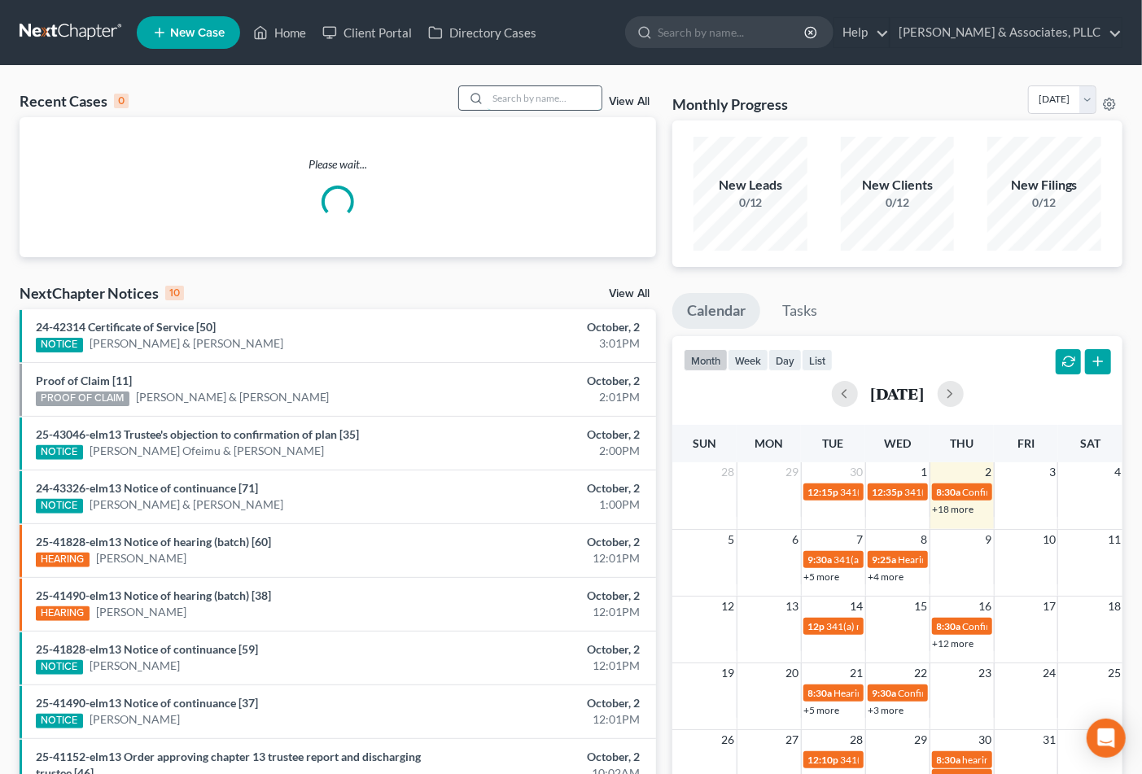
click at [538, 95] on input "search" at bounding box center [545, 98] width 114 height 24
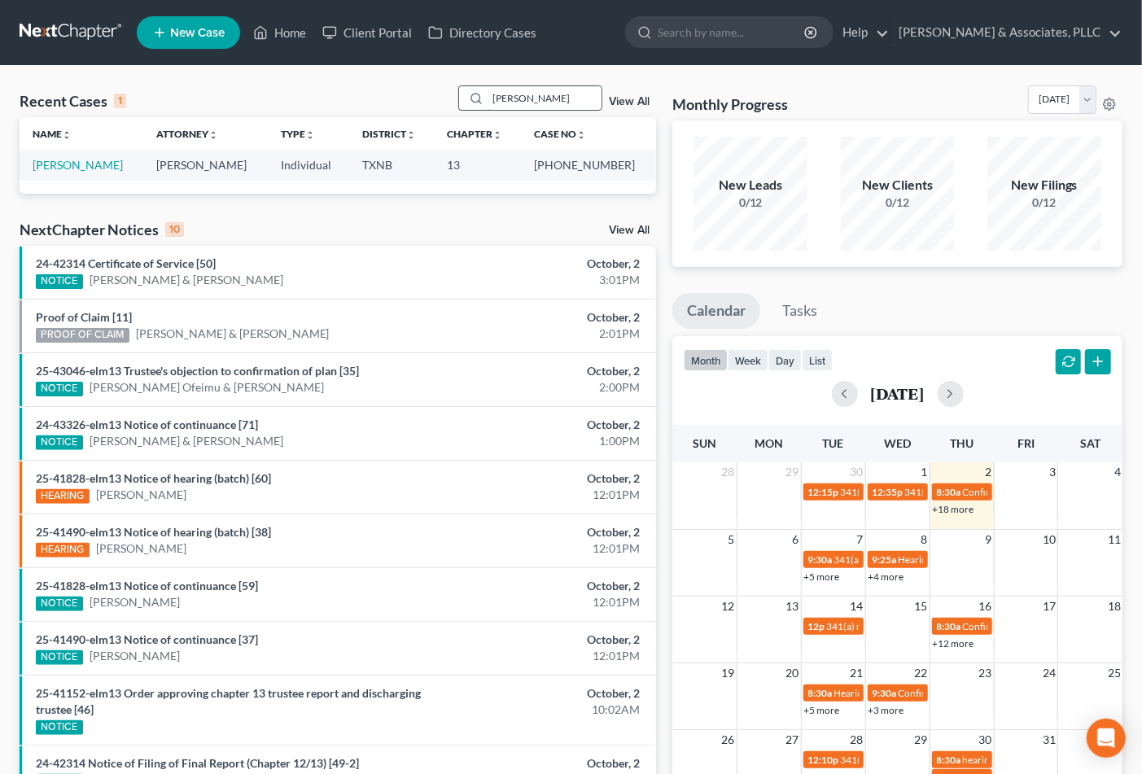
type input "[PERSON_NAME]"
click at [91, 172] on link "[PERSON_NAME]" at bounding box center [78, 165] width 90 height 14
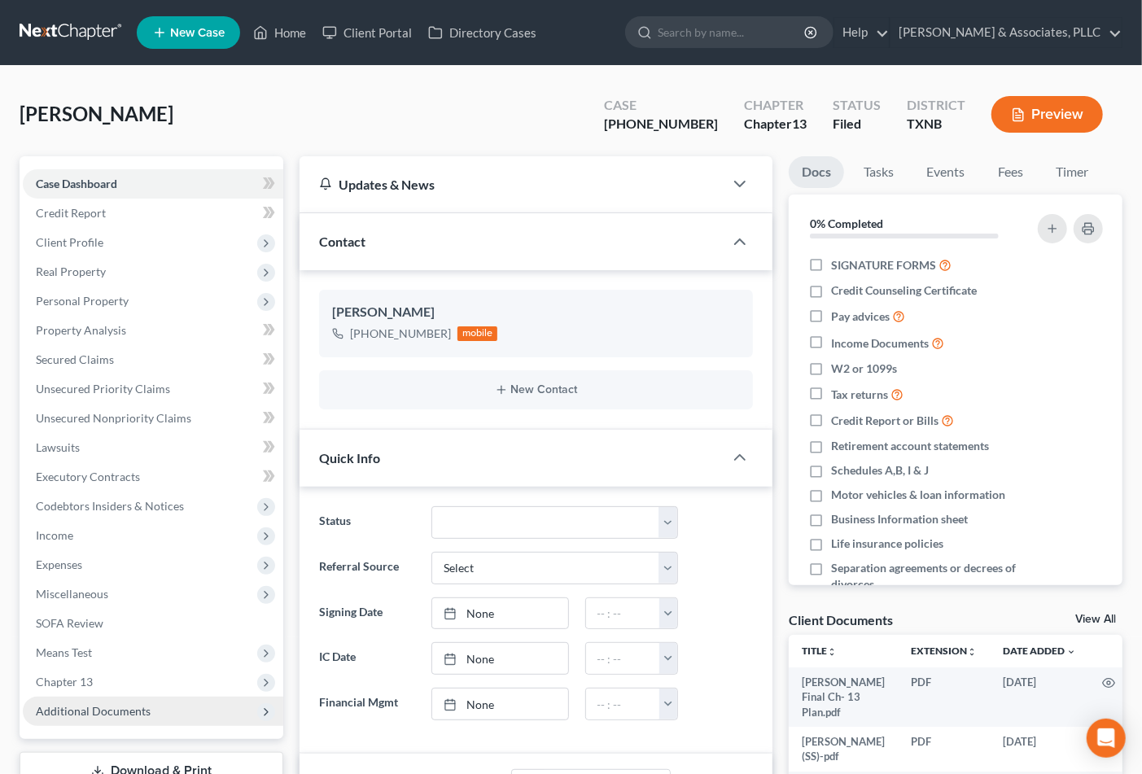
click at [117, 719] on span "Additional Documents" at bounding box center [153, 711] width 260 height 29
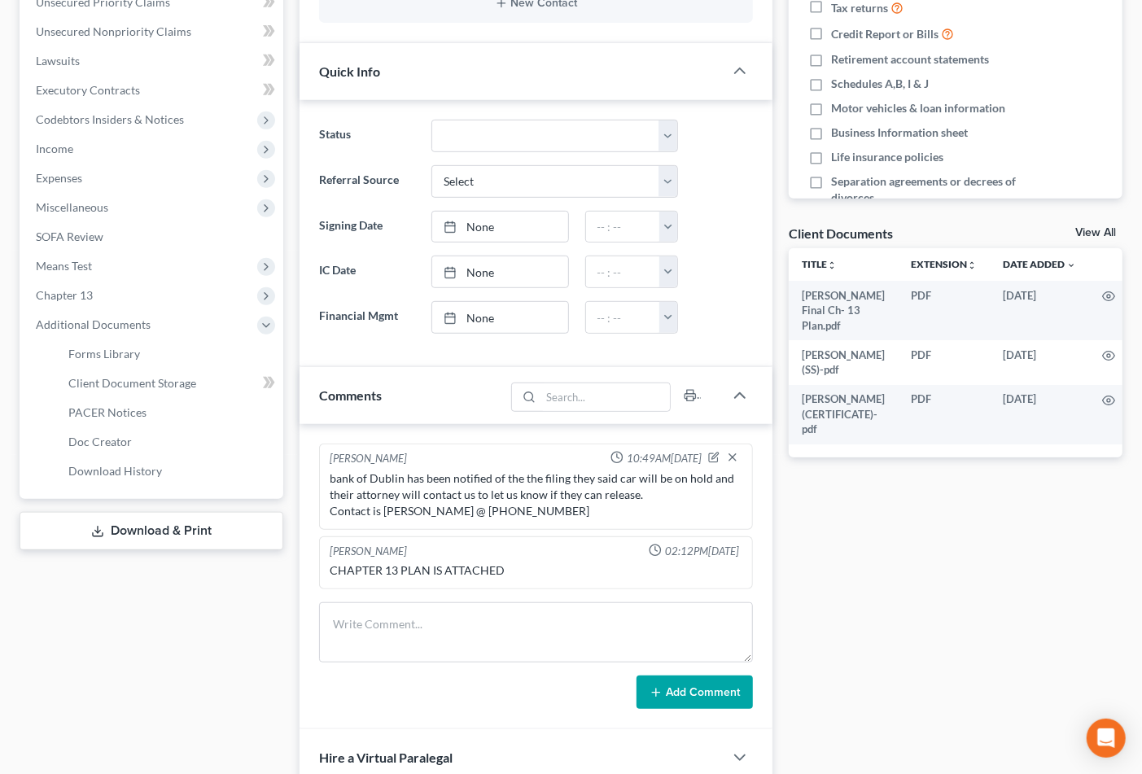
scroll to position [452, 0]
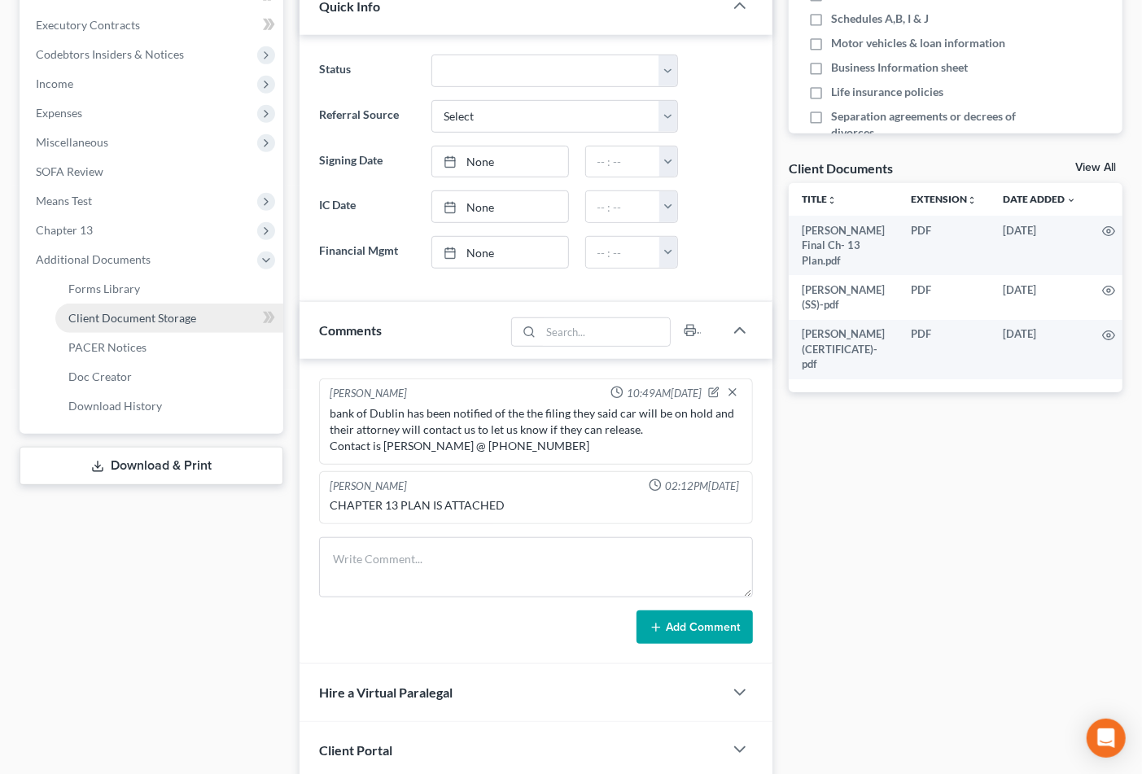
click at [106, 306] on link "Client Document Storage" at bounding box center [169, 318] width 228 height 29
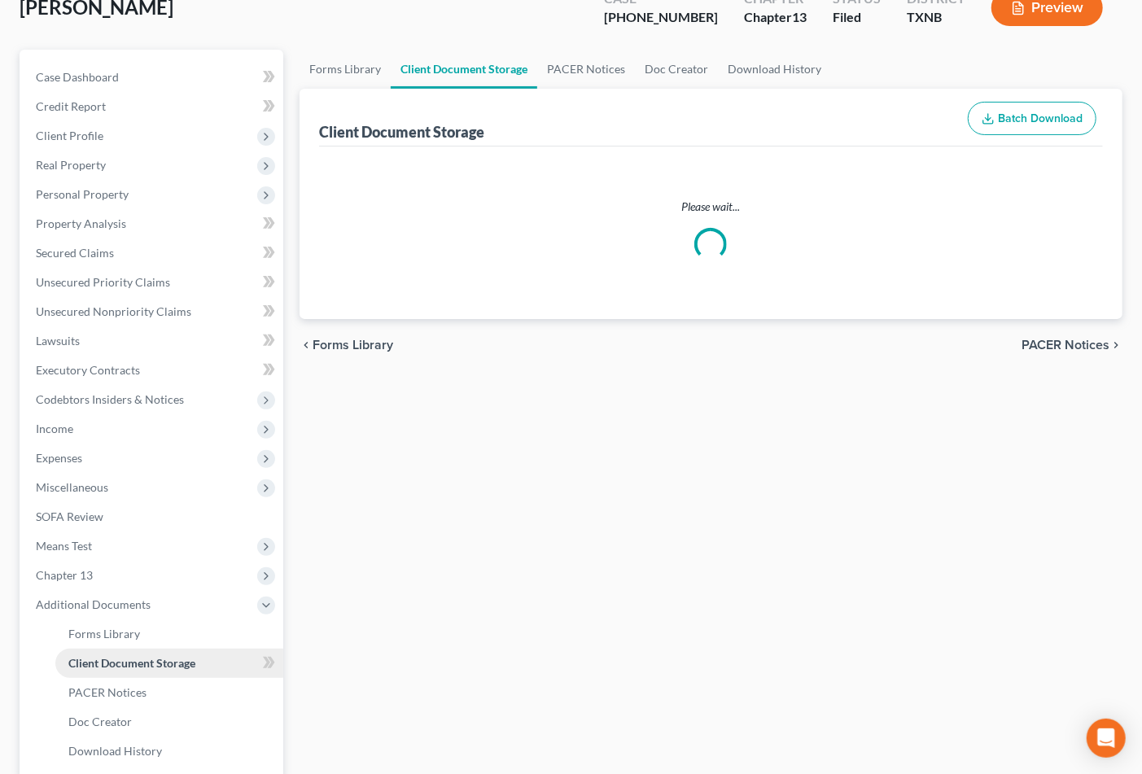
select select "10"
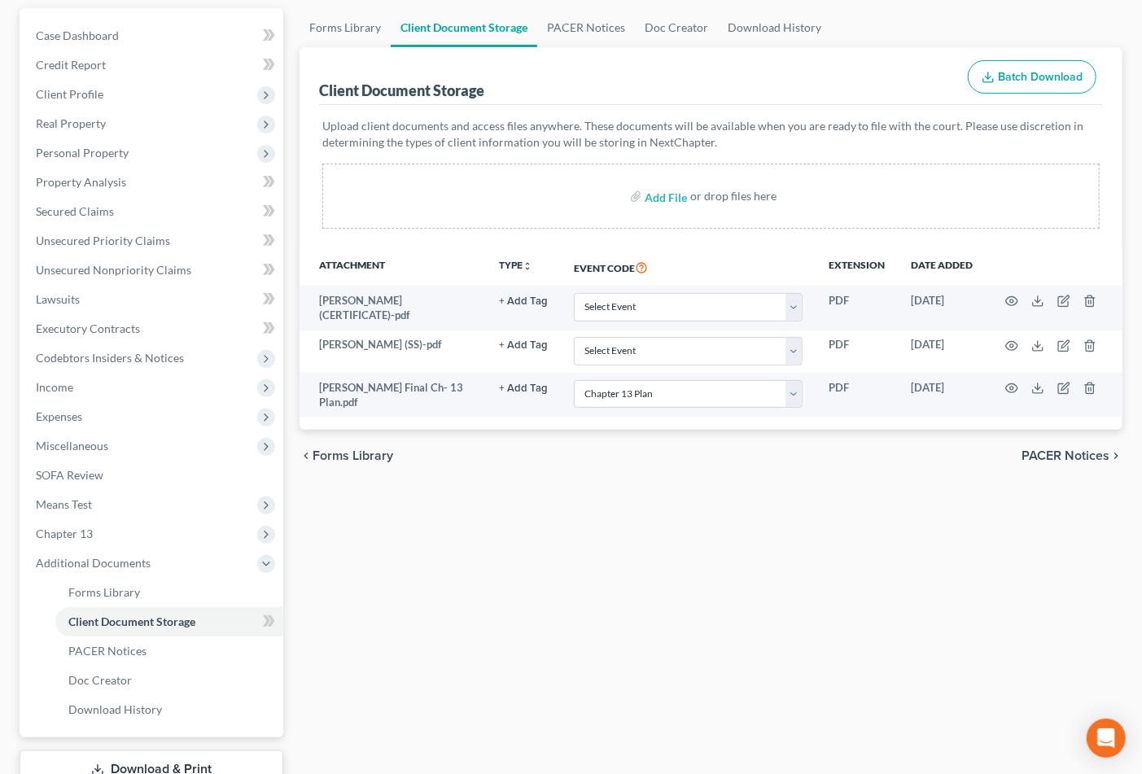
scroll to position [181, 0]
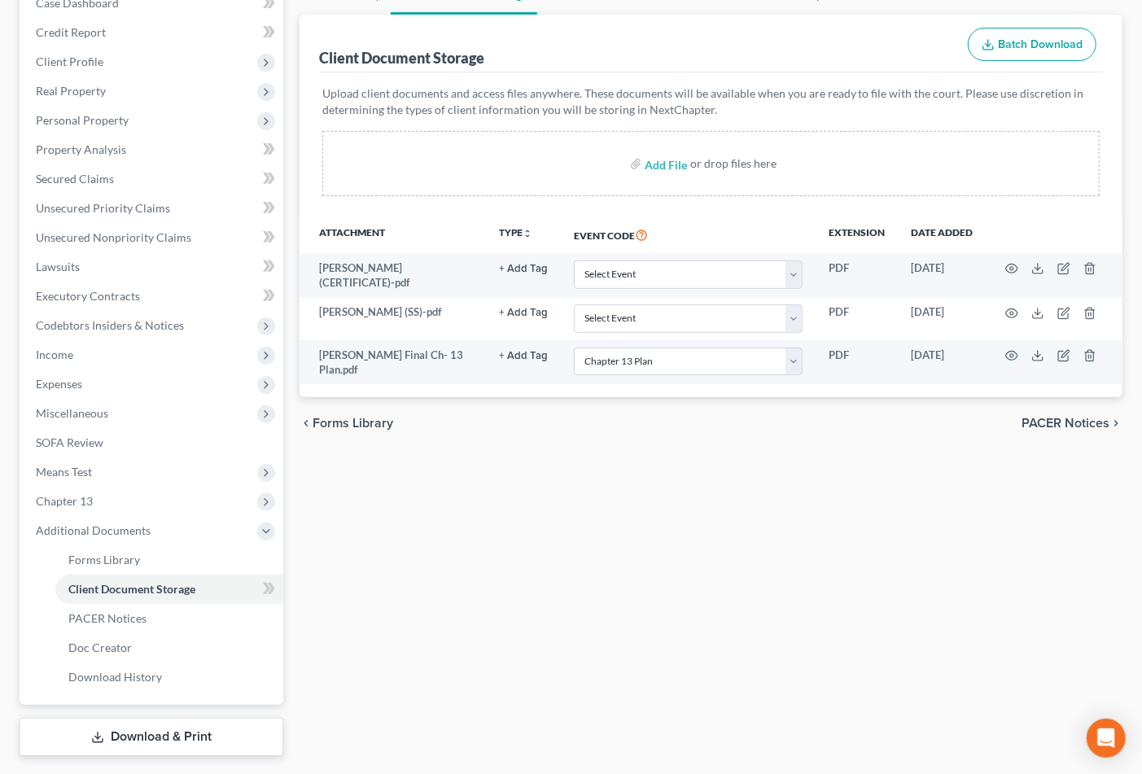
click at [632, 649] on div "Forms Library Client Document Storage PACER Notices Doc Creator Download Histor…" at bounding box center [710, 366] width 839 height 781
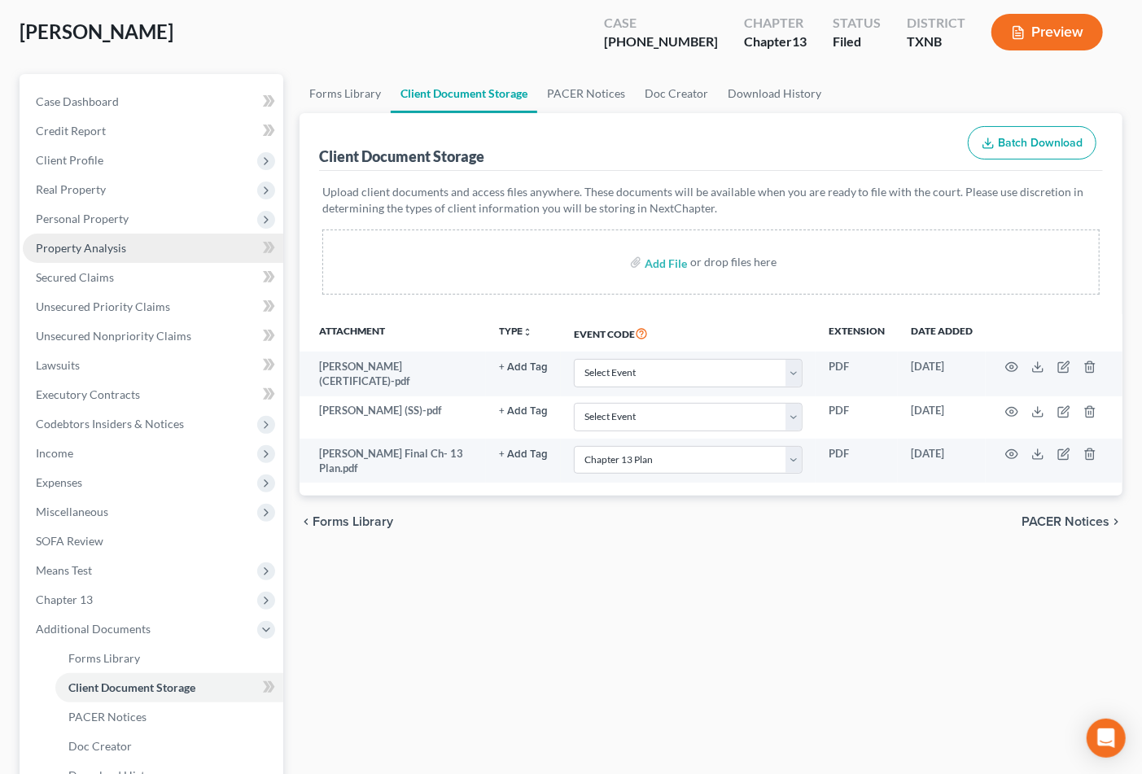
scroll to position [0, 0]
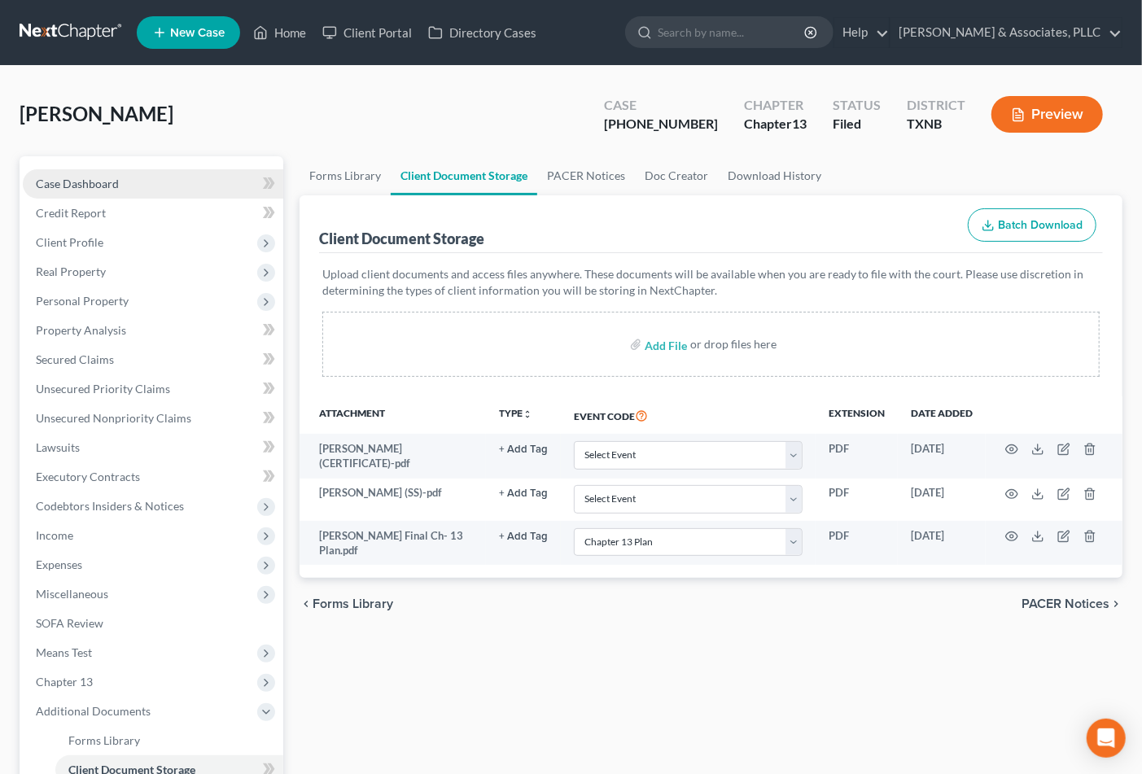
click at [98, 180] on span "Case Dashboard" at bounding box center [77, 184] width 83 height 14
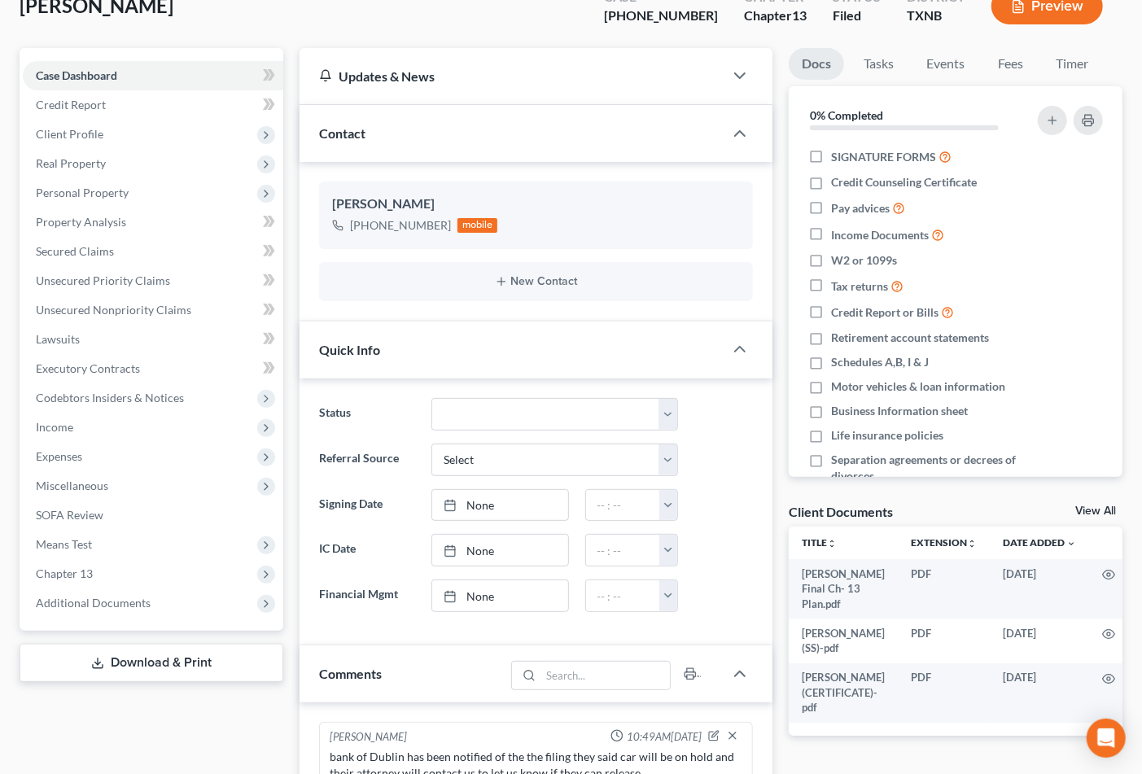
scroll to position [34, 0]
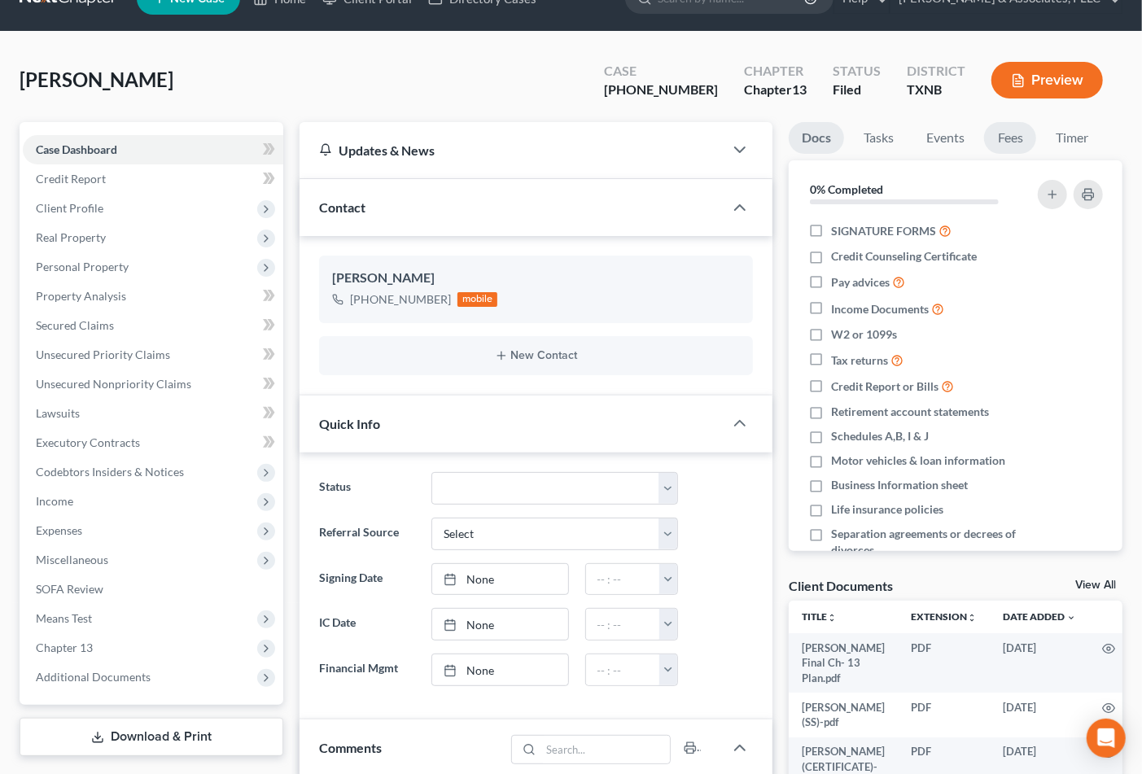
drag, startPoint x: 1032, startPoint y: 142, endPoint x: 978, endPoint y: 134, distance: 54.3
click at [1032, 142] on link "Fees" at bounding box center [1010, 138] width 52 height 32
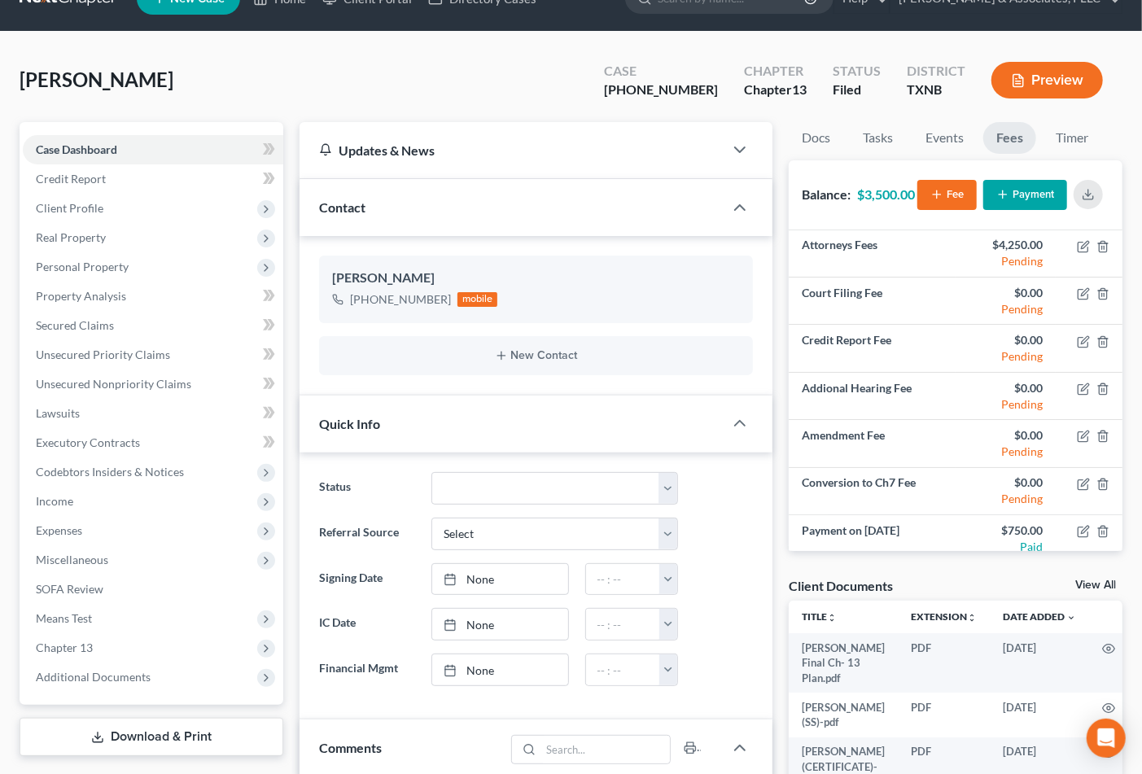
scroll to position [11, 0]
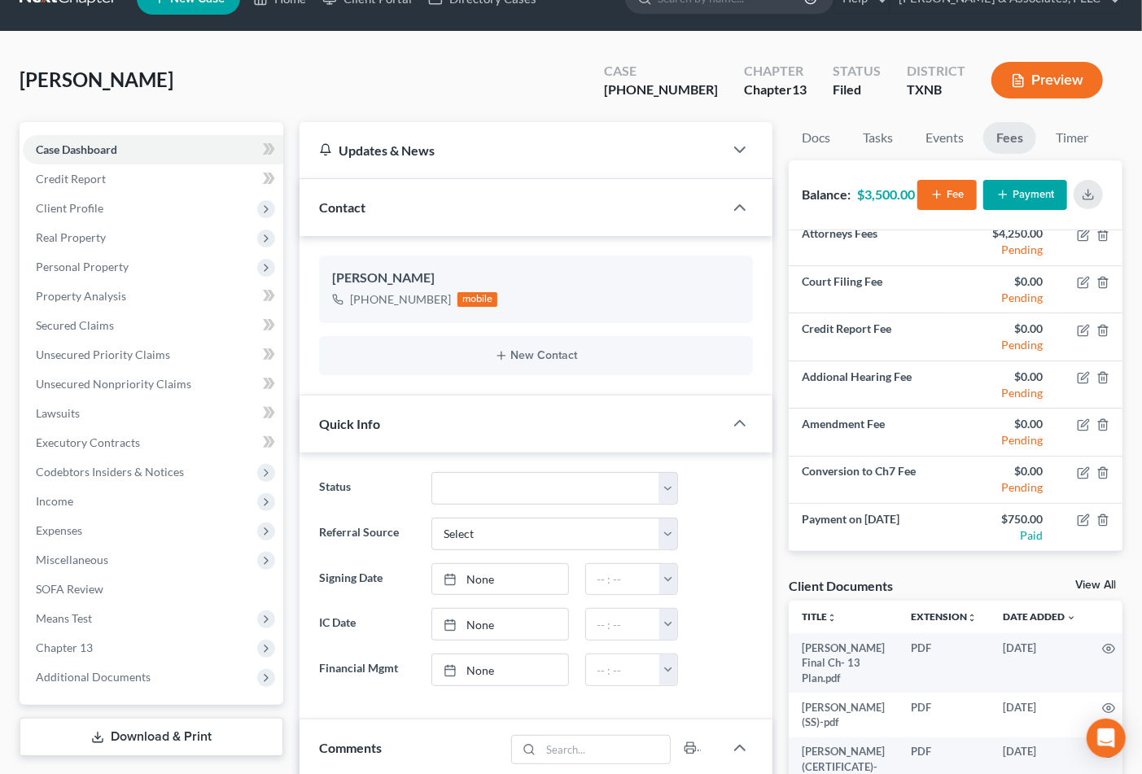
click at [370, 93] on div "[PERSON_NAME] Upgraded Case [PHONE_NUMBER] Chapter Chapter 13 Status [GEOGRAPHI…" at bounding box center [571, 86] width 1103 height 71
